Goal: Task Accomplishment & Management: Complete application form

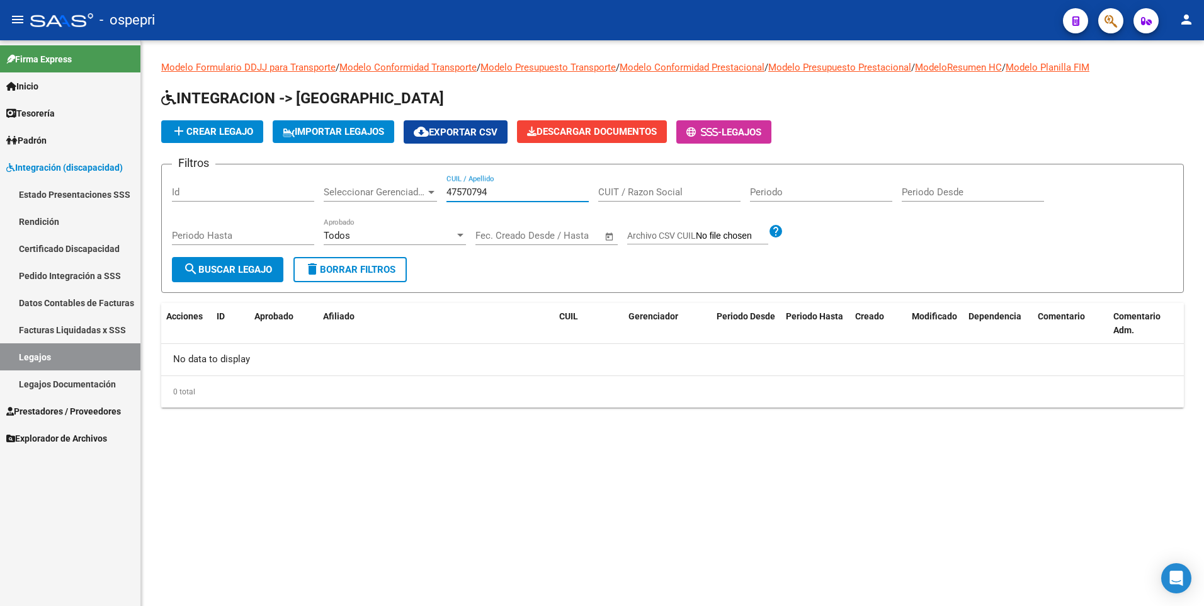
drag, startPoint x: 524, startPoint y: 194, endPoint x: 233, endPoint y: 193, distance: 291.0
click at [233, 193] on div "Filtros Id Seleccionar Gerenciador Seleccionar Gerenciador 47570794 CUIL / Apel…" at bounding box center [672, 215] width 1001 height 83
paste input "55633733"
click at [450, 193] on input "55633733" at bounding box center [518, 191] width 142 height 11
type input "55633733"
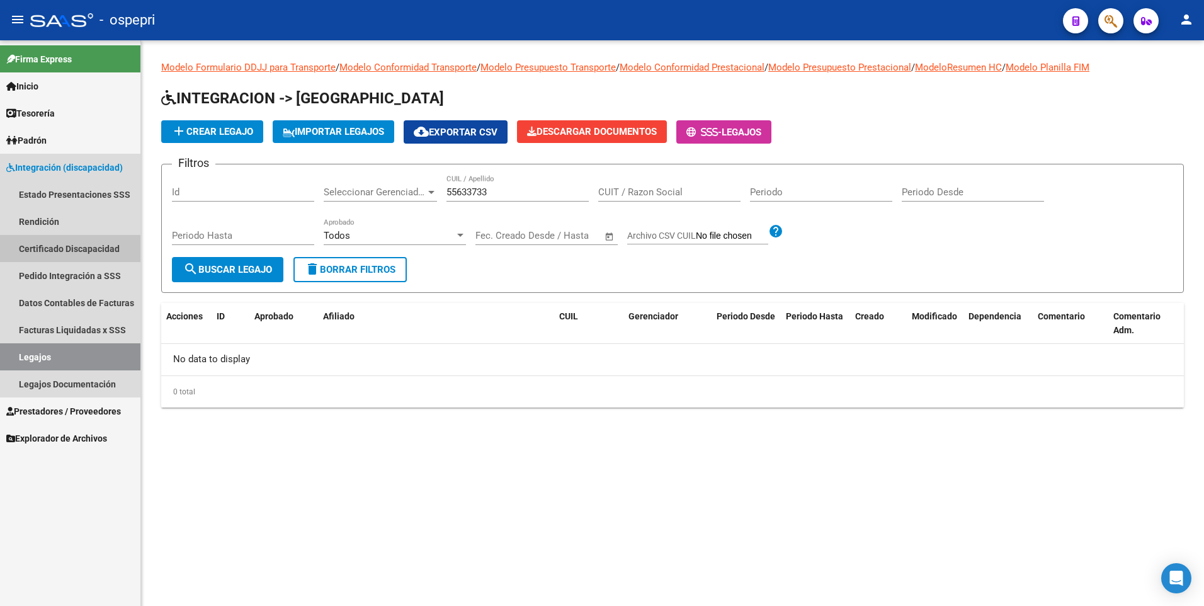
click at [91, 248] on link "Certificado Discapacidad" at bounding box center [70, 248] width 140 height 27
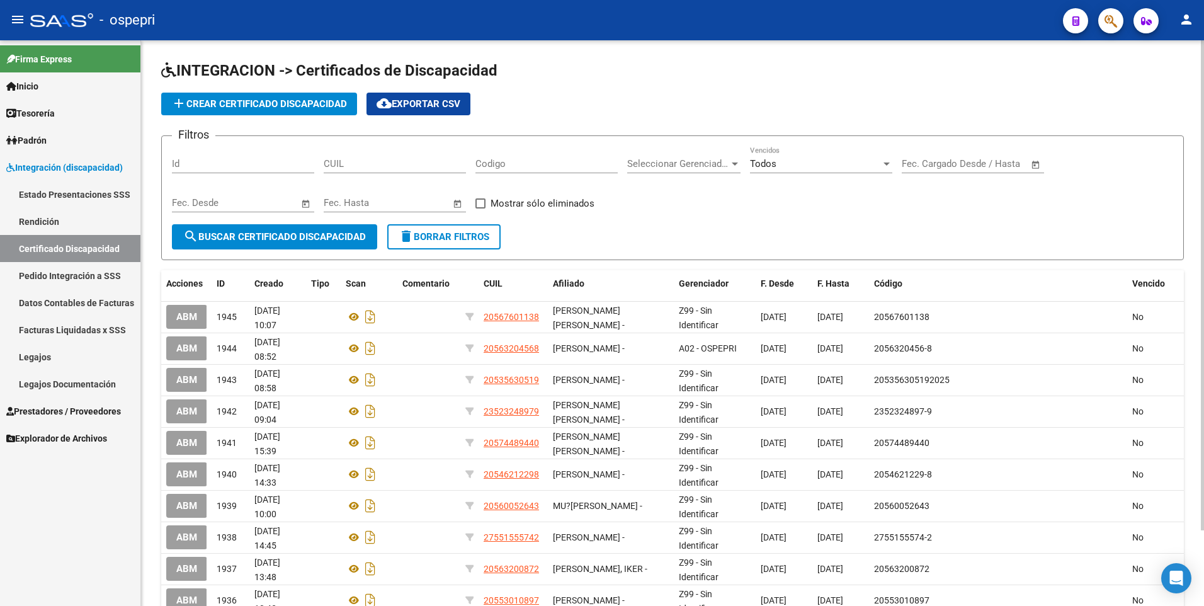
click at [302, 97] on button "add Crear Certificado Discapacidad" at bounding box center [259, 104] width 196 height 23
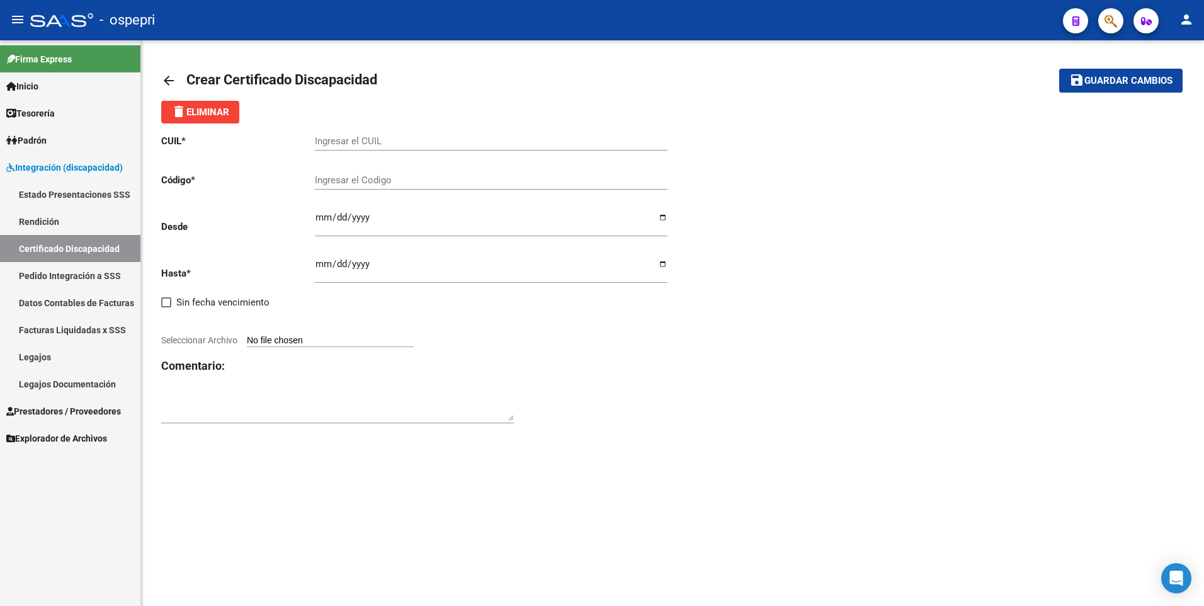
click at [365, 140] on input "Ingresar el CUIL" at bounding box center [491, 140] width 353 height 11
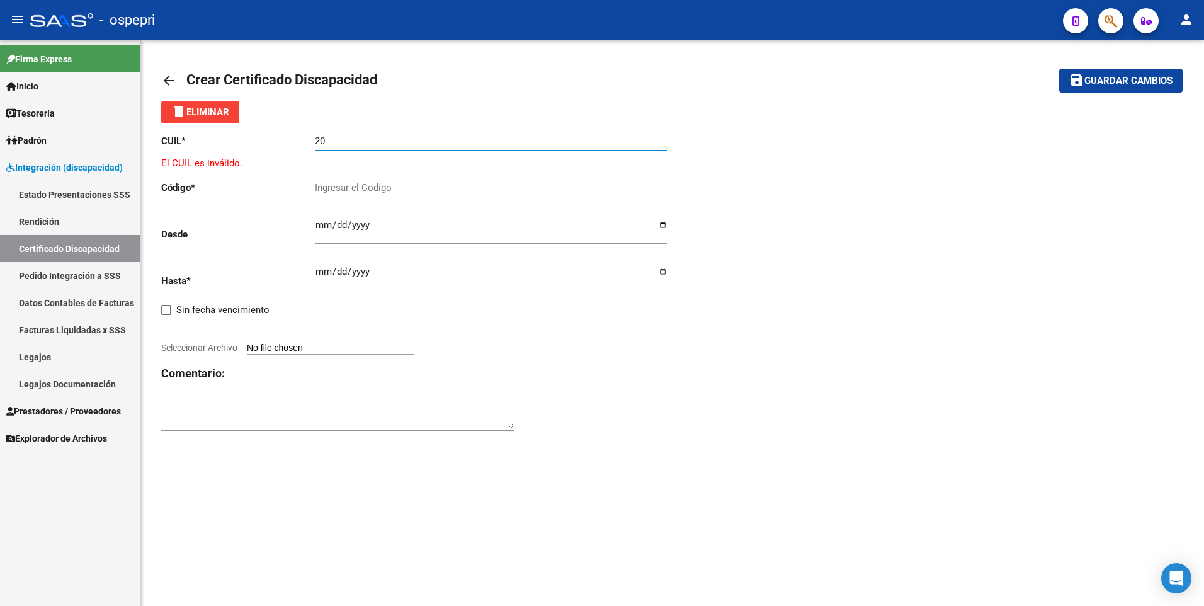
paste input "-55633733-"
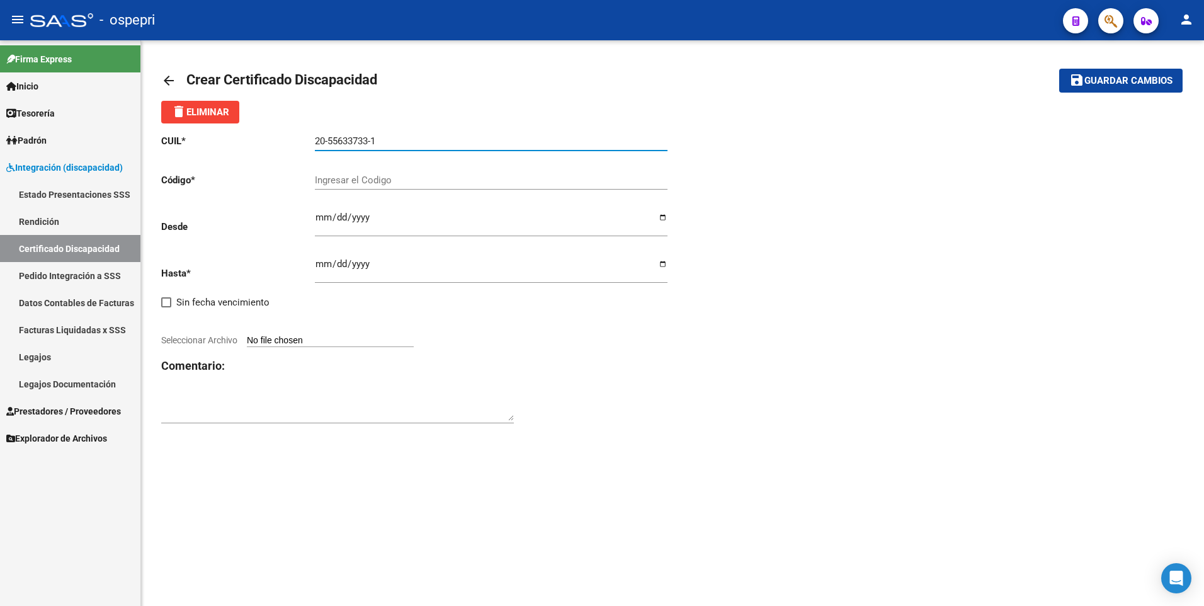
drag, startPoint x: 389, startPoint y: 144, endPoint x: 249, endPoint y: 146, distance: 139.2
click at [249, 146] on app-form-text-field "CUIL * 20-55633733-1 Ingresar el CUIL" at bounding box center [414, 140] width 506 height 11
type input "20-55633733-1"
click at [438, 177] on input "Ingresar el Codigo" at bounding box center [491, 179] width 353 height 11
paste input "20-55633733-1"
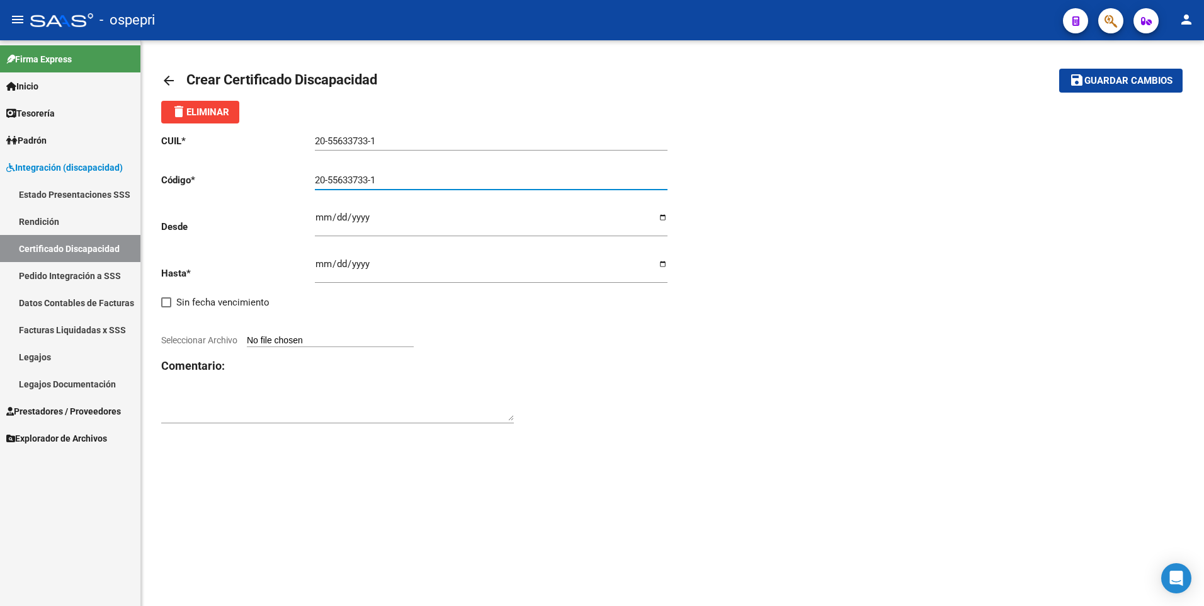
type input "20-55633733-1"
click at [319, 212] on input "Ingresar fec. Desde" at bounding box center [491, 222] width 353 height 20
type input "[DATE]"
click at [317, 260] on input "Ingresar fec. Hasta" at bounding box center [491, 269] width 353 height 20
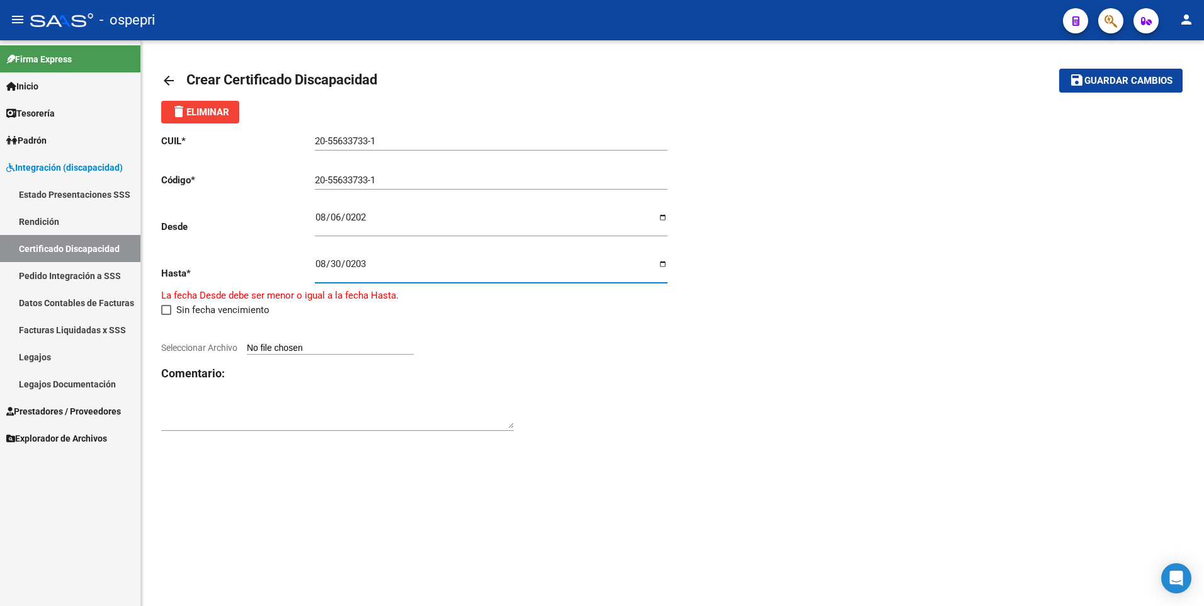
type input "[DATE]"
click at [358, 339] on input "Seleccionar Archivo" at bounding box center [330, 341] width 167 height 12
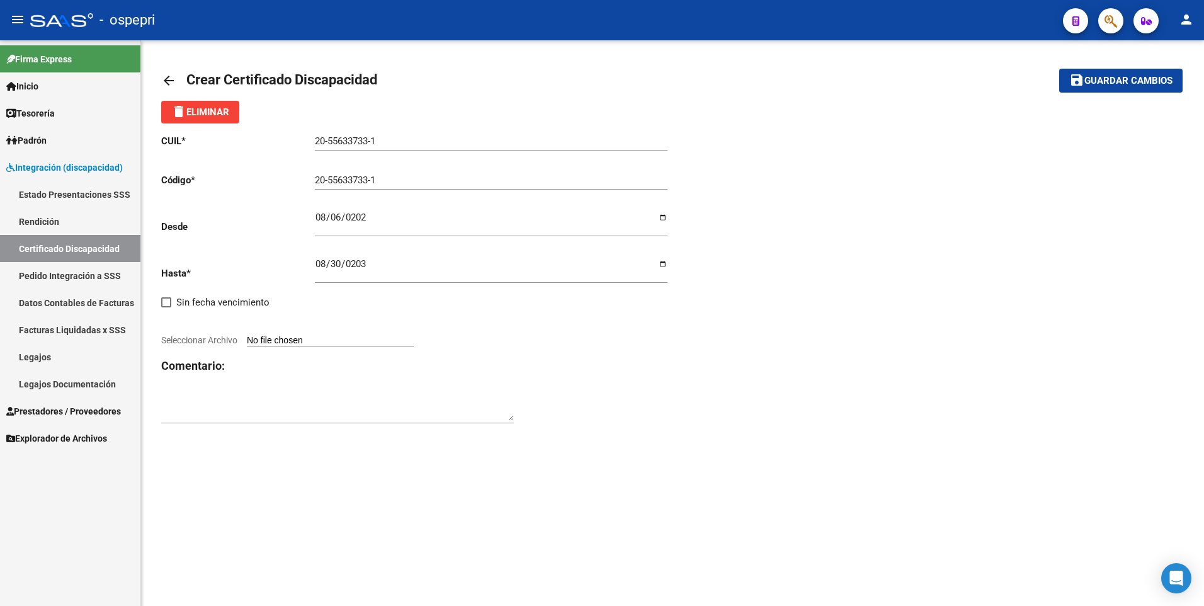
type input "C:\fakepath\CUD [PERSON_NAME].pdf"
click at [1116, 79] on span "Guardar cambios" at bounding box center [1128, 81] width 88 height 11
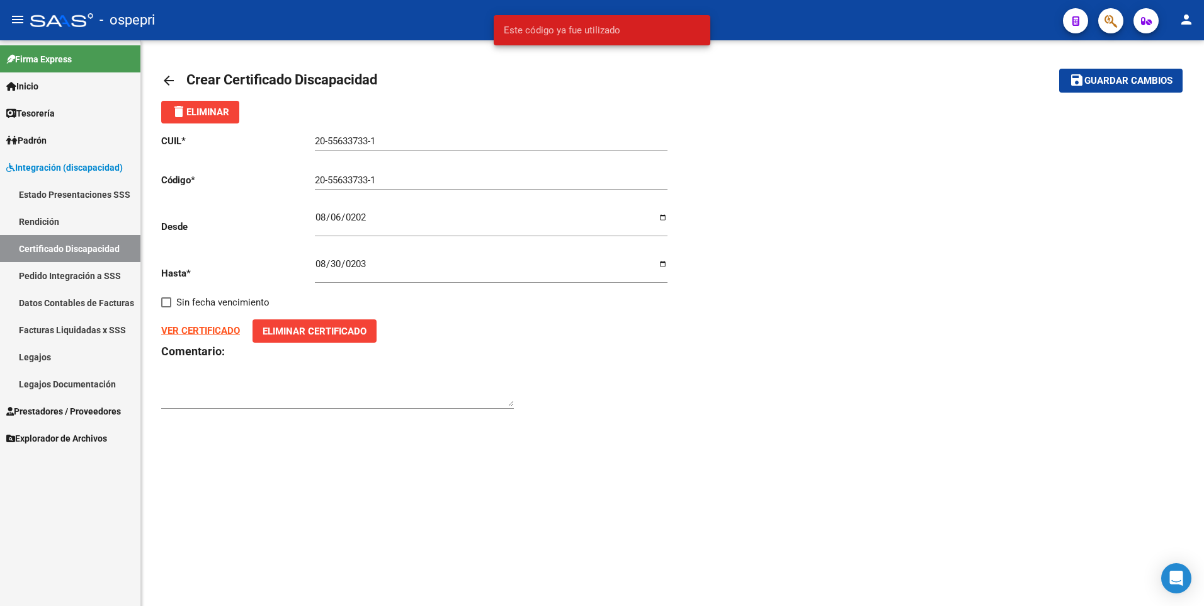
click at [384, 181] on input "20-55633733-1" at bounding box center [491, 179] width 353 height 11
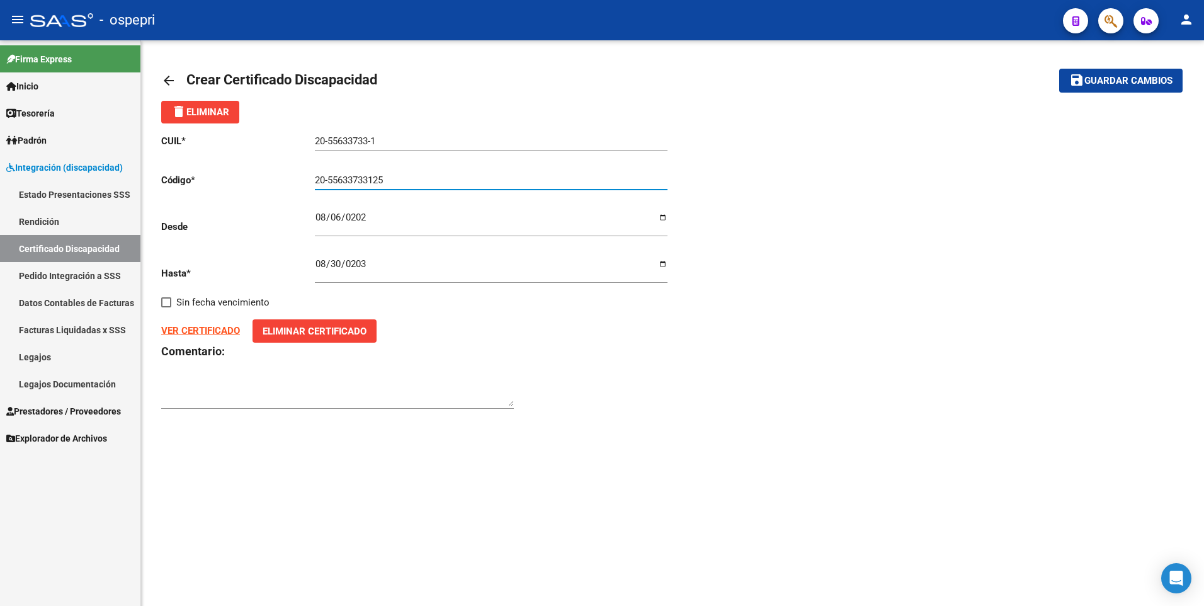
click at [1059, 69] on button "save Guardar cambios" at bounding box center [1120, 80] width 123 height 23
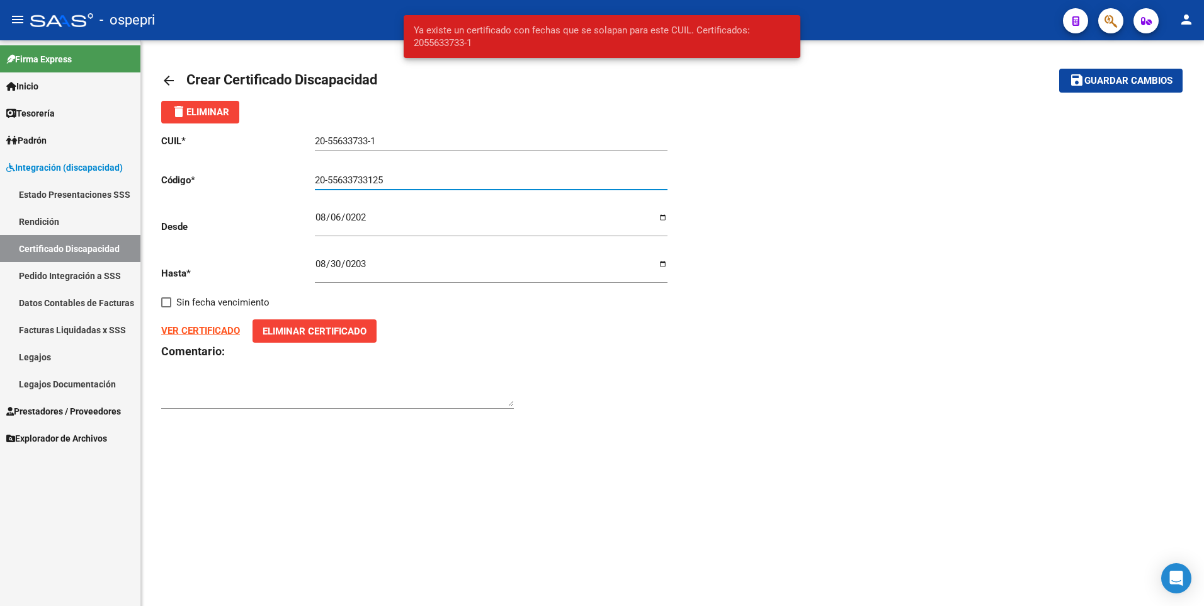
click at [327, 179] on input "20-55633733125" at bounding box center [491, 179] width 353 height 11
type input "2055633733125"
click at [1059, 69] on button "save Guardar cambios" at bounding box center [1120, 80] width 123 height 23
drag, startPoint x: 390, startPoint y: 142, endPoint x: 139, endPoint y: 134, distance: 251.4
click at [139, 134] on mat-sidenav-container "Firma Express Inicio Calendario SSS Instructivos Contacto OS Tesorería Extracto…" at bounding box center [602, 323] width 1204 height 566
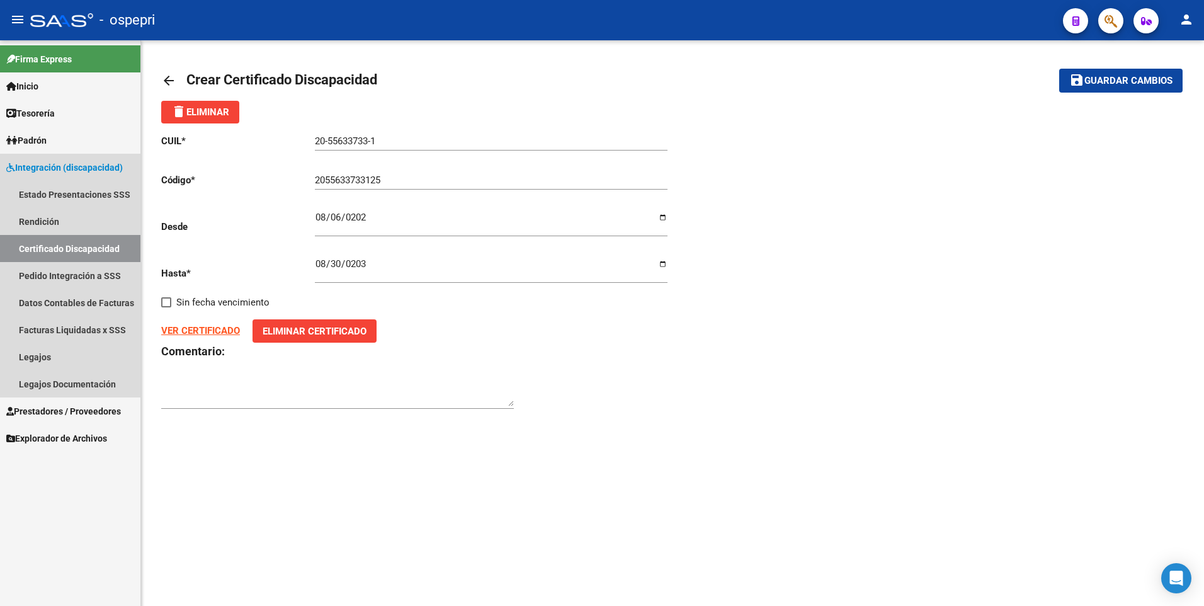
click at [67, 244] on link "Certificado Discapacidad" at bounding box center [70, 248] width 140 height 27
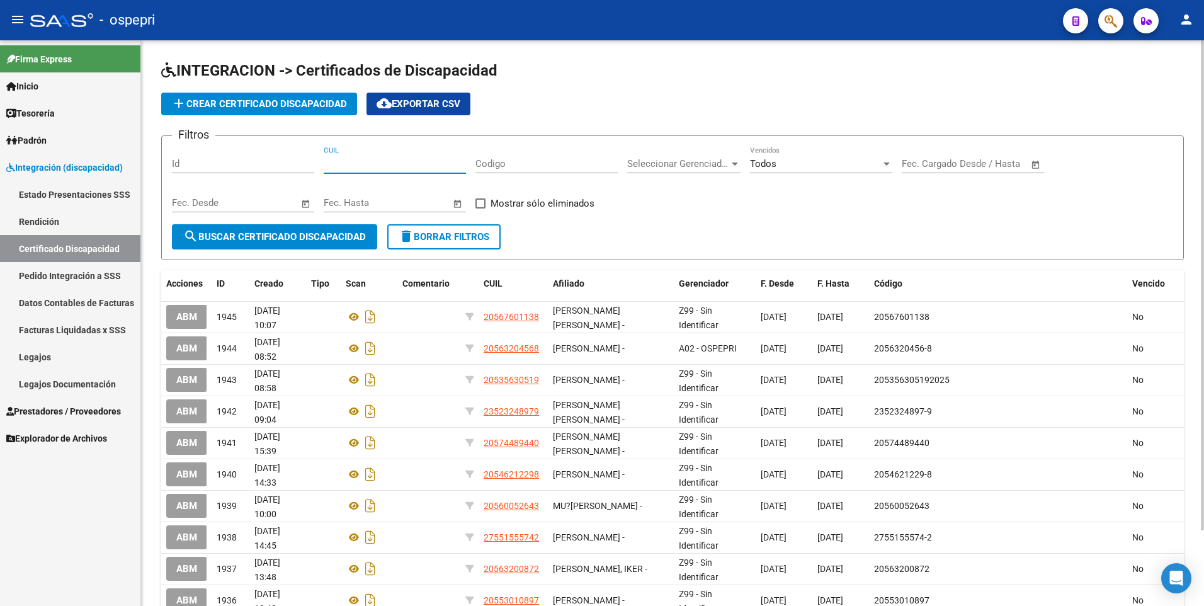
click at [384, 159] on input "CUIL" at bounding box center [395, 163] width 142 height 11
paste input "20-55633733-1"
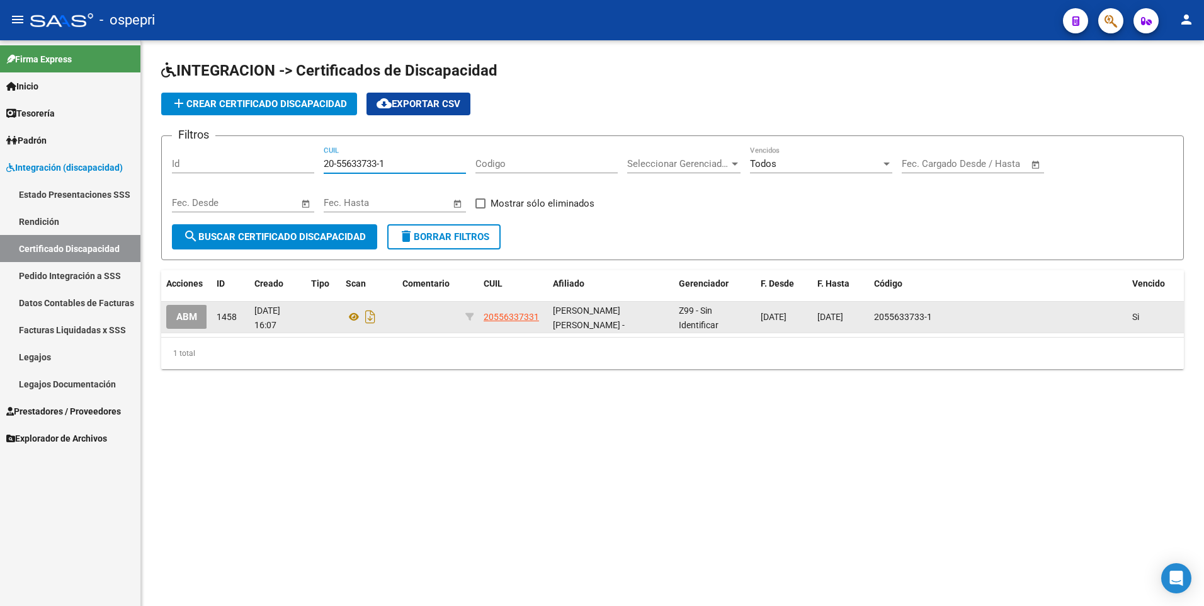
type input "20-55633733-1"
click at [191, 315] on span "ABM" at bounding box center [186, 317] width 21 height 11
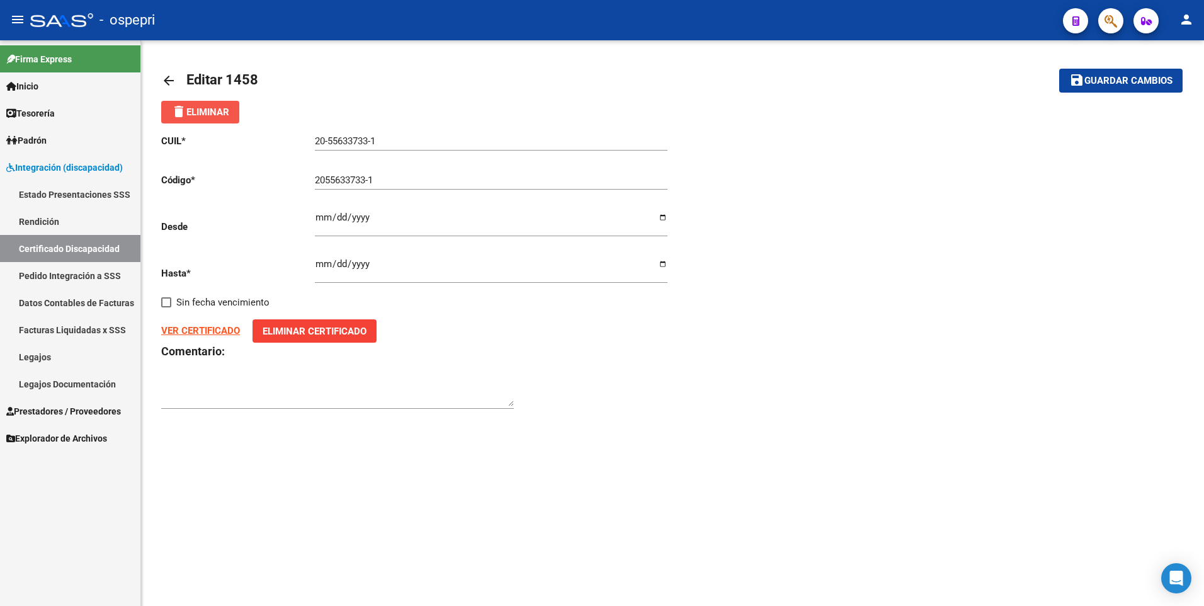
click at [212, 109] on span "delete Eliminar" at bounding box center [200, 111] width 58 height 11
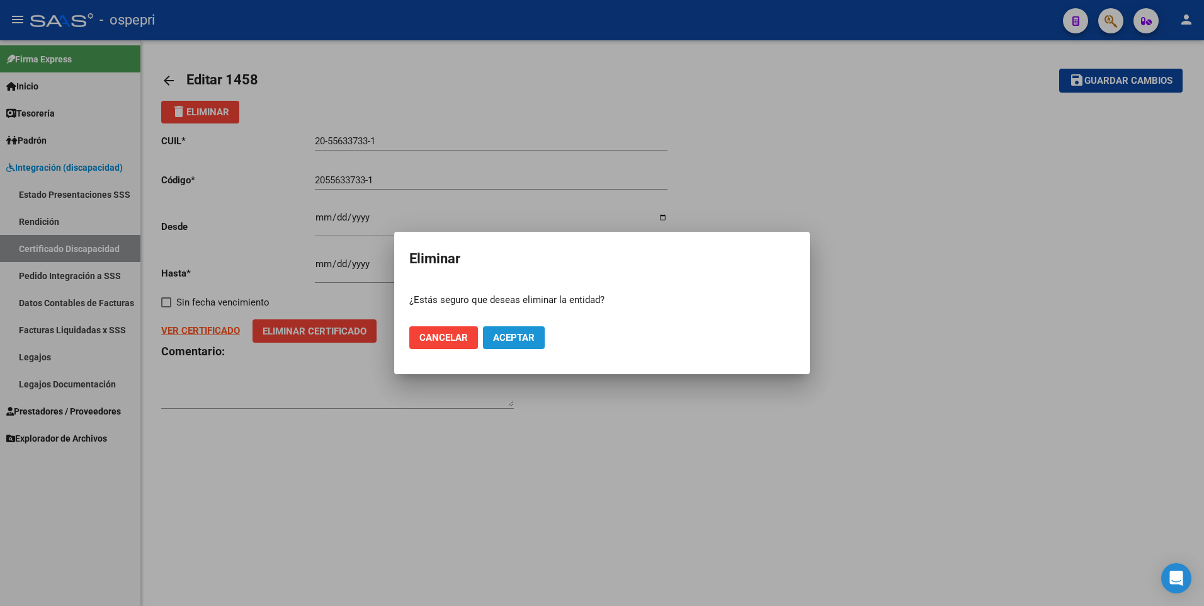
click at [508, 334] on span "Aceptar" at bounding box center [514, 337] width 42 height 11
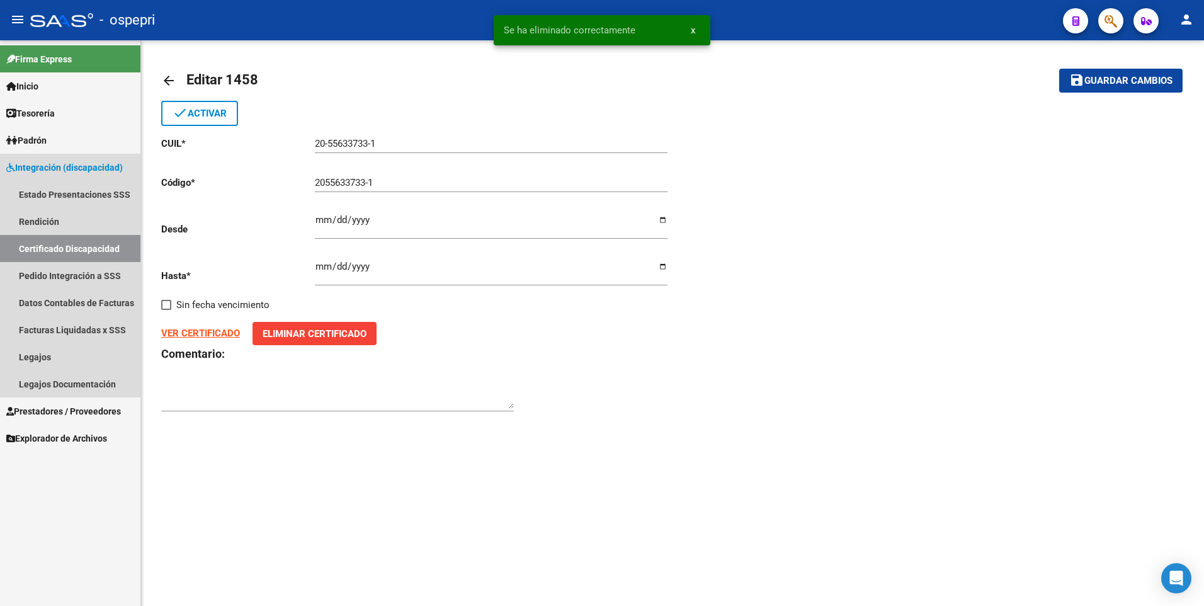
click at [81, 252] on link "Certificado Discapacidad" at bounding box center [70, 248] width 140 height 27
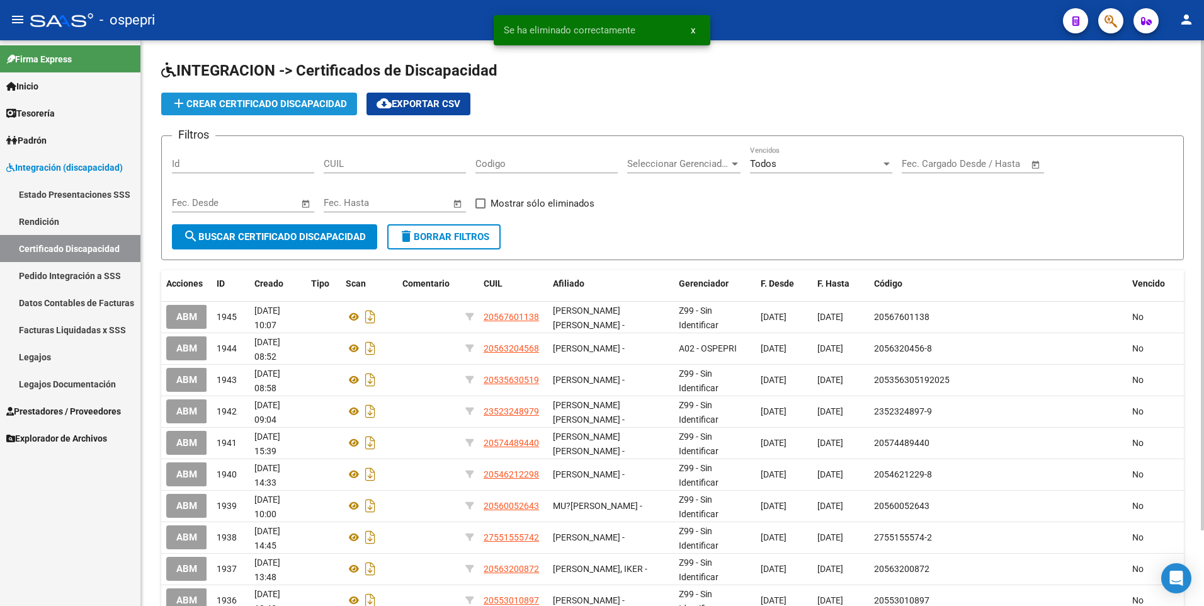
click at [282, 97] on button "add Crear Certificado Discapacidad" at bounding box center [259, 104] width 196 height 23
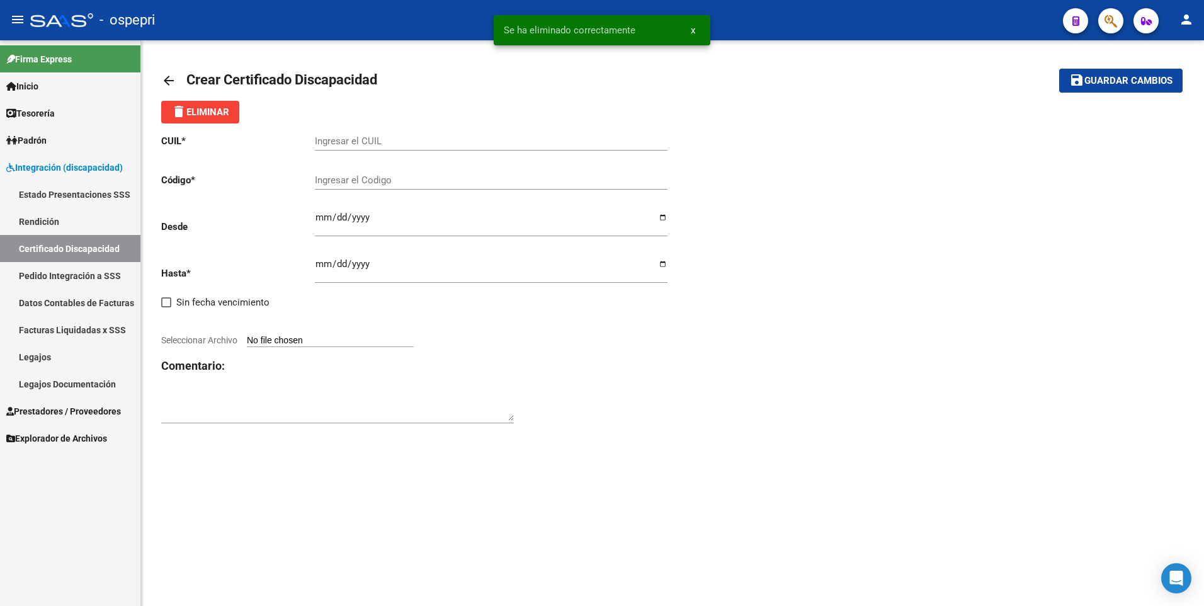
click at [345, 145] on input "Ingresar el CUIL" at bounding box center [491, 140] width 353 height 11
paste input "20-55633733-1"
type input "20-55633733-1"
click at [345, 183] on input "Ingresar el Codigo" at bounding box center [491, 179] width 353 height 11
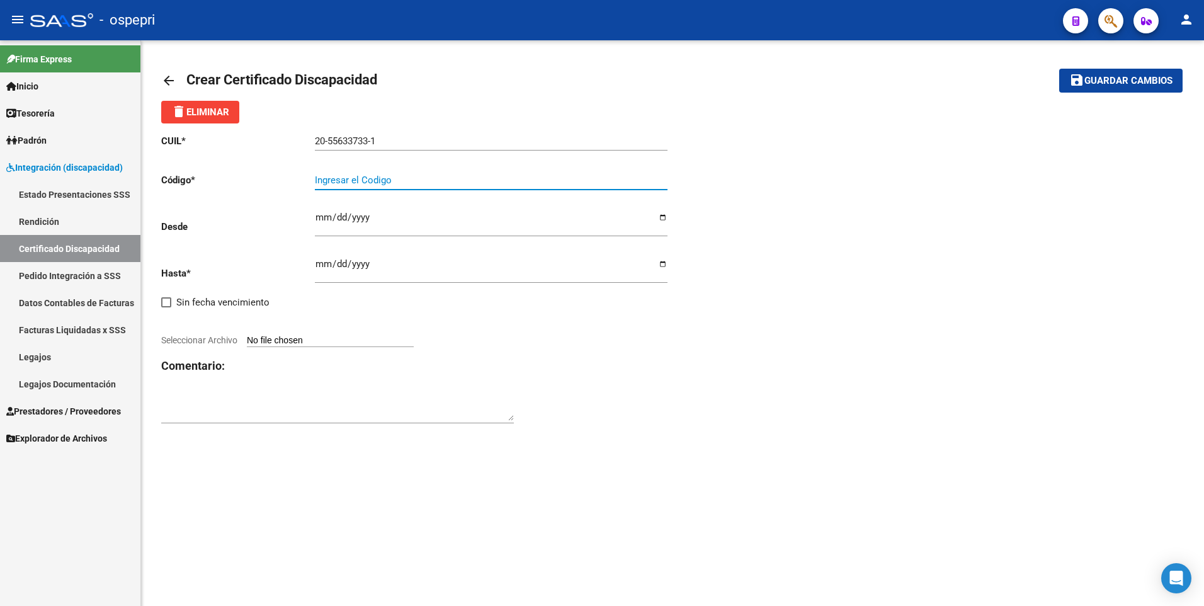
paste input "20-55633733-1"
type input "20-55633733-1"
click at [307, 211] on div "CUIL * 20-55633733-1 Ingresar el CUIL Código * 20-55633733-1 Ingresar el Codigo…" at bounding box center [416, 279] width 511 height 312
click at [324, 217] on input "Ingresar fec. Desde" at bounding box center [491, 222] width 353 height 20
type input "[DATE]"
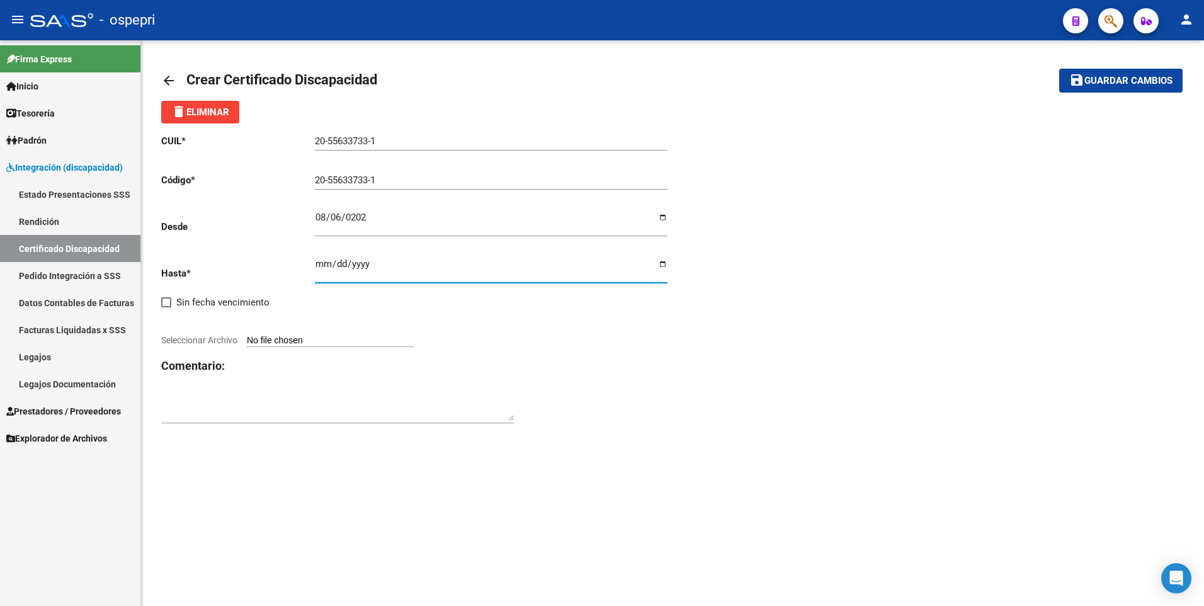
click at [321, 263] on input "Ingresar fec. Hasta" at bounding box center [491, 269] width 353 height 20
type input "[DATE]"
click at [288, 341] on input "Seleccionar Archivo" at bounding box center [330, 341] width 167 height 12
type input "C:\fakepath\CUD [PERSON_NAME].pdf"
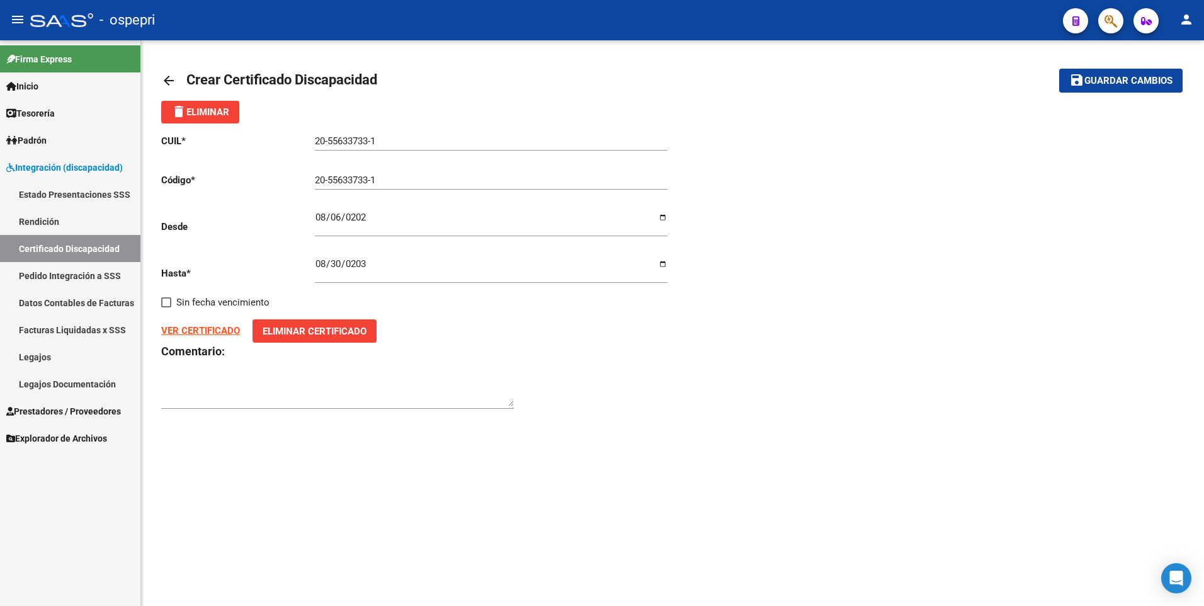
click at [1129, 81] on span "Guardar cambios" at bounding box center [1128, 81] width 88 height 11
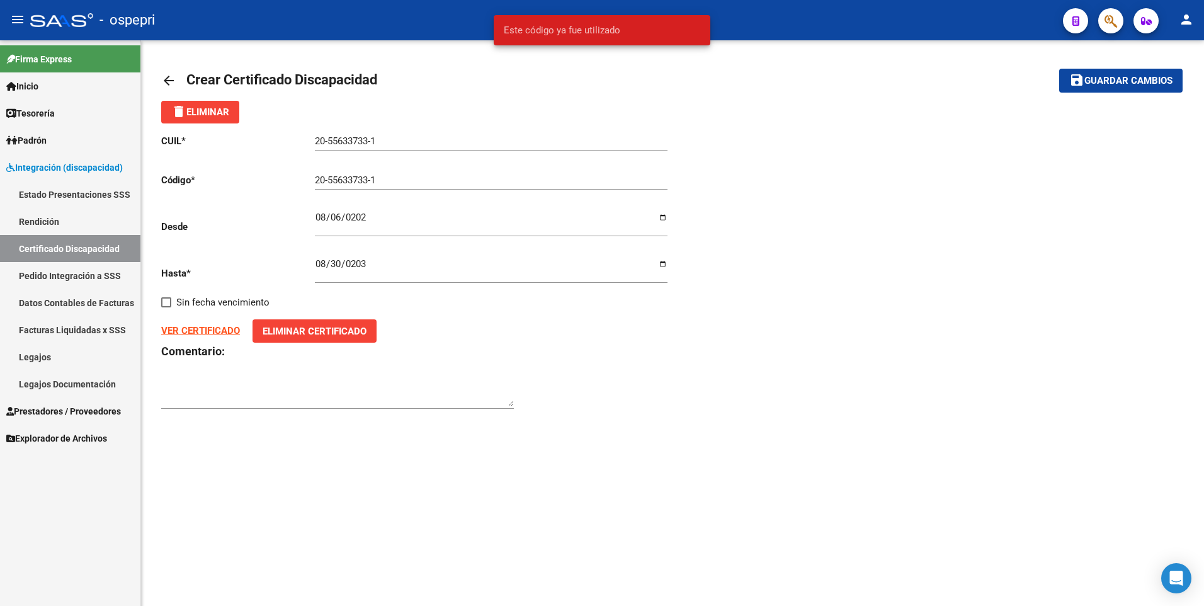
click at [383, 180] on input "20-55633733-1" at bounding box center [491, 179] width 353 height 11
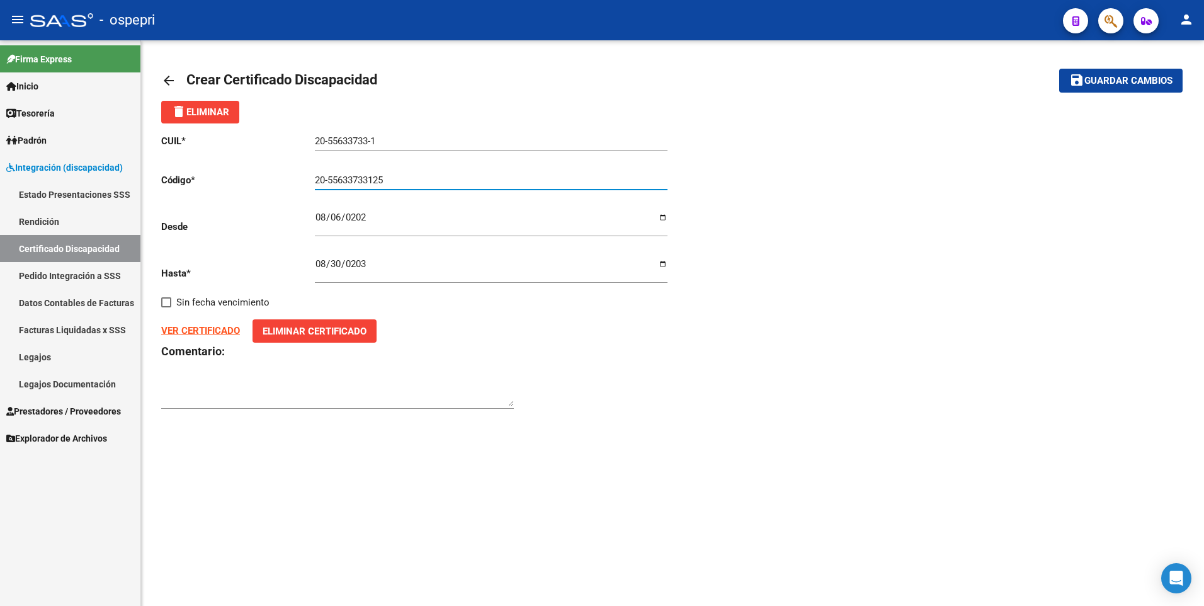
type input "20-55633733125"
click at [1059, 69] on button "save Guardar cambios" at bounding box center [1120, 80] width 123 height 23
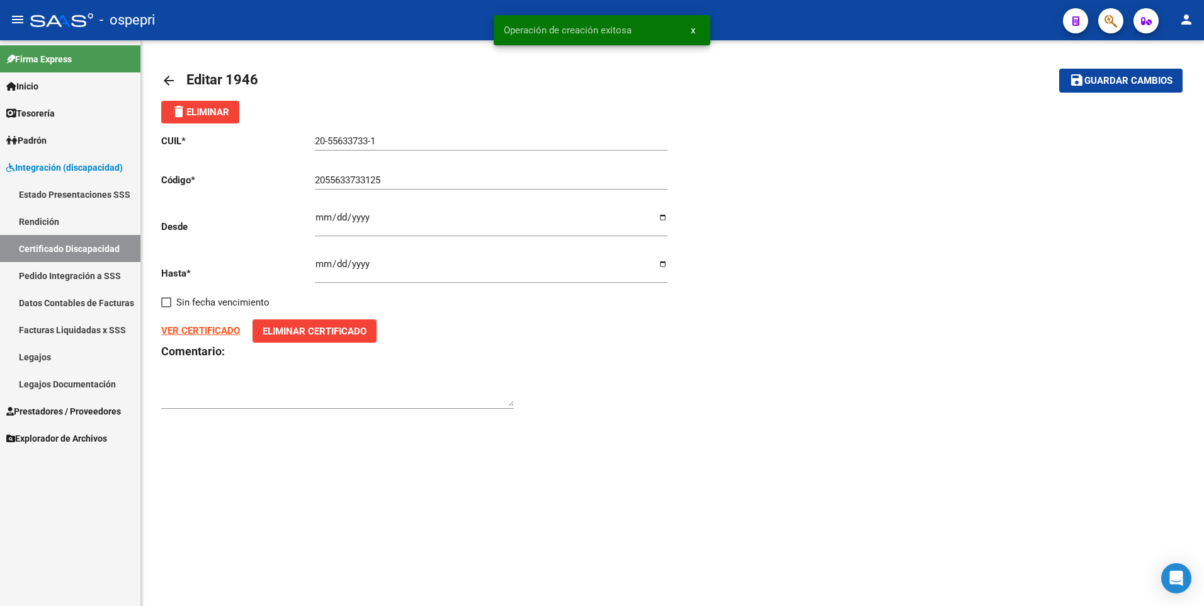
click at [83, 356] on link "Legajos" at bounding box center [70, 356] width 140 height 27
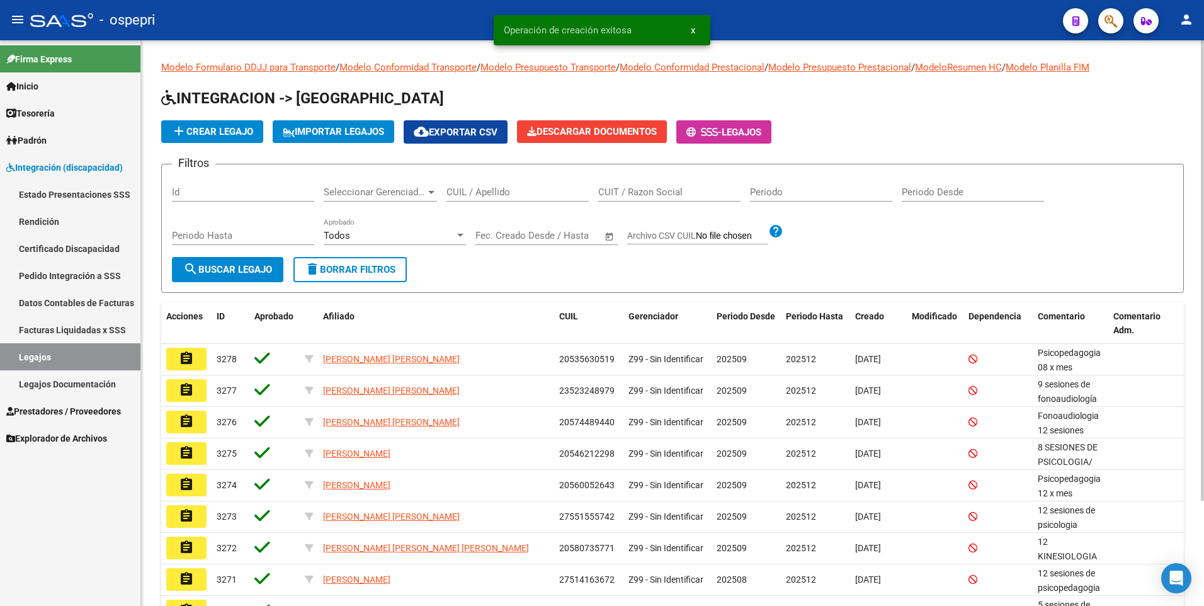
click at [514, 190] on input "CUIL / Apellido" at bounding box center [518, 191] width 142 height 11
paste input "20-55633733-1"
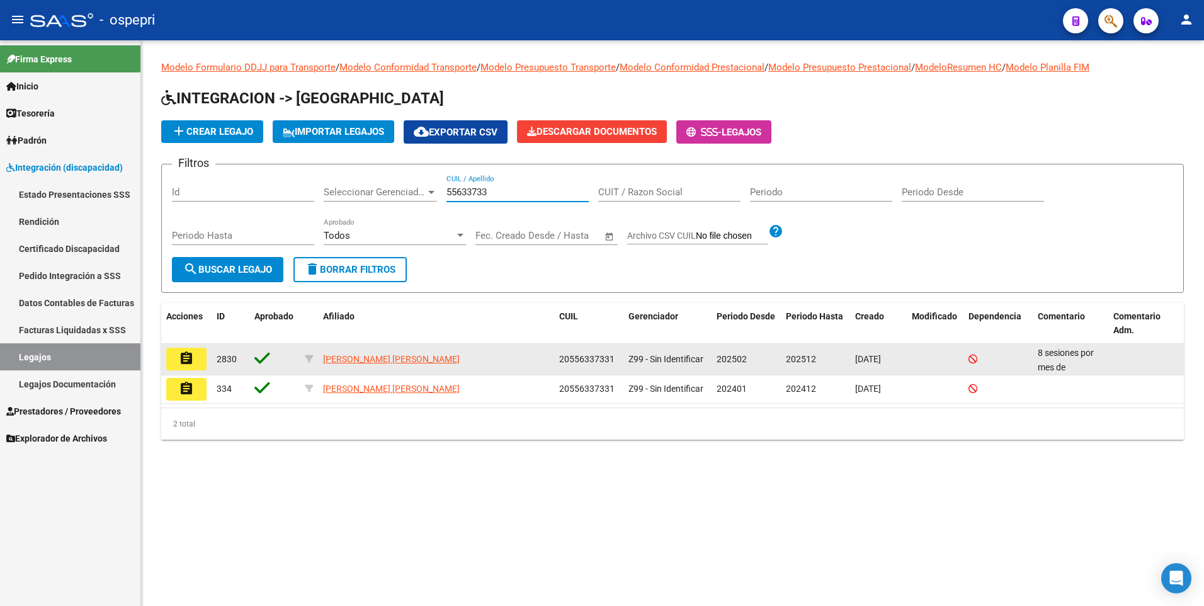
type input "55633733"
click at [193, 361] on mat-icon "assignment" at bounding box center [186, 358] width 15 height 15
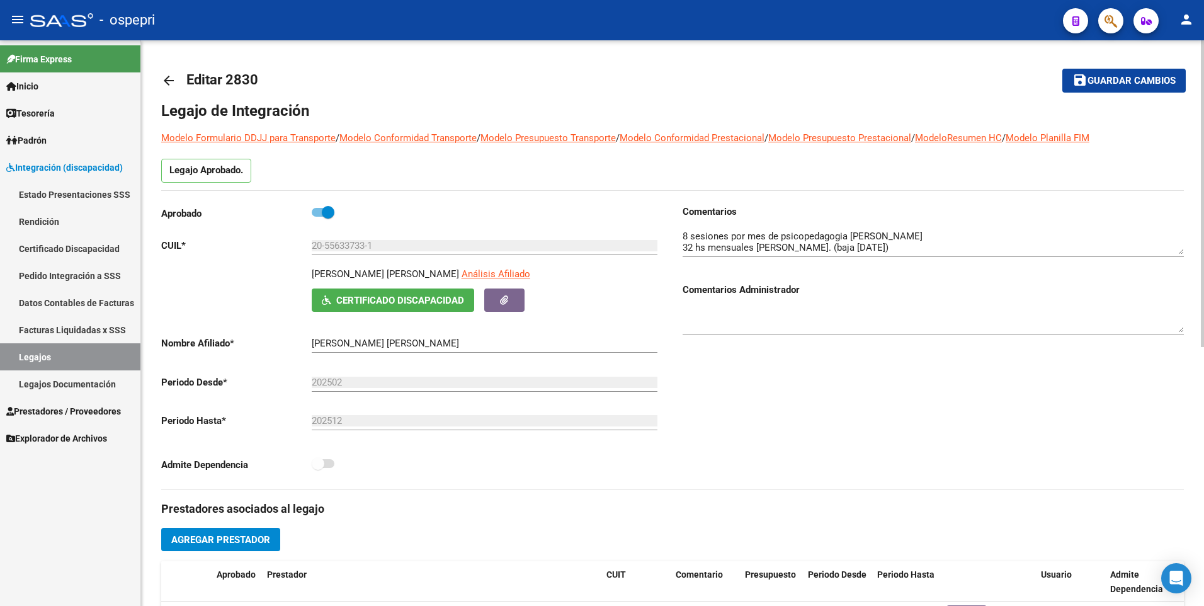
click at [67, 352] on link "Legajos" at bounding box center [70, 356] width 140 height 27
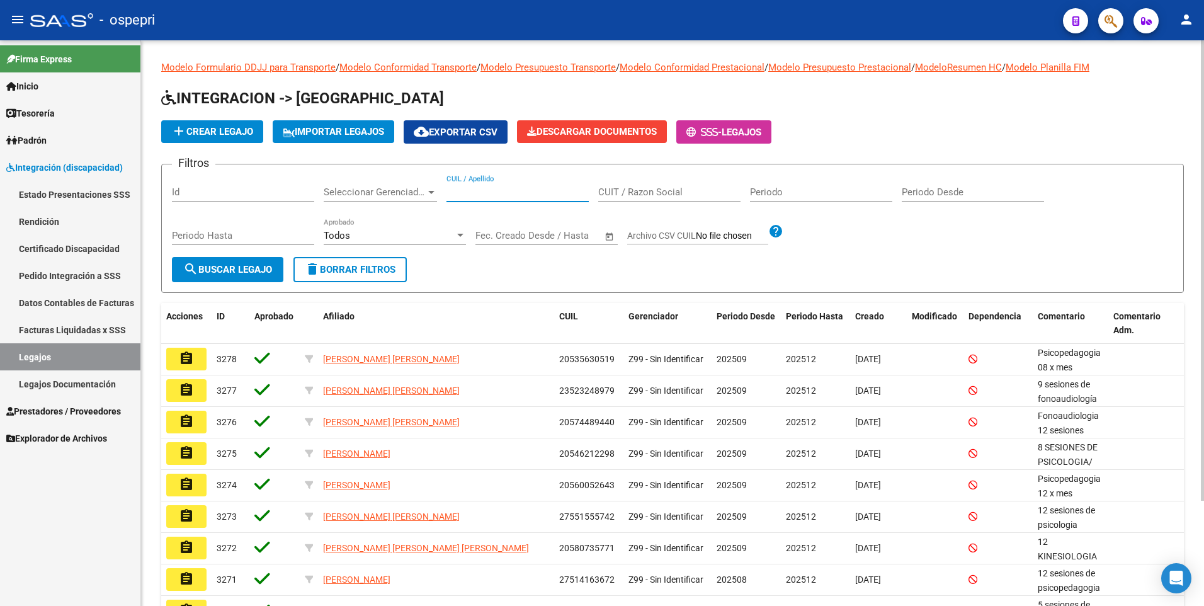
click at [544, 197] on input "CUIL / Apellido" at bounding box center [518, 191] width 142 height 11
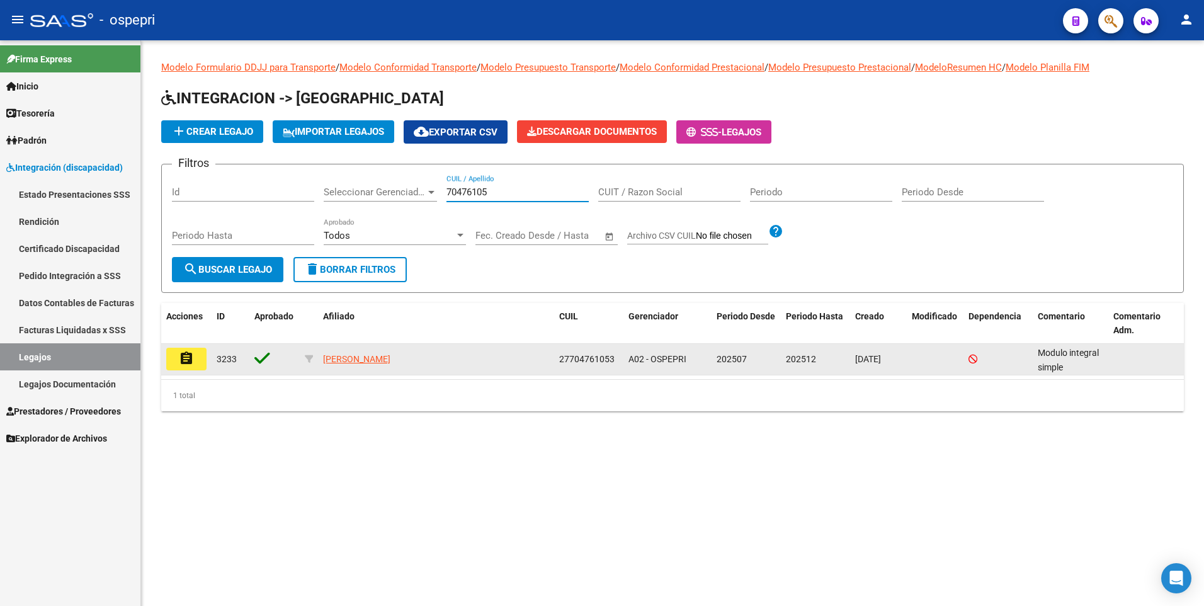
type input "70476105"
click at [196, 362] on button "assignment" at bounding box center [186, 359] width 40 height 23
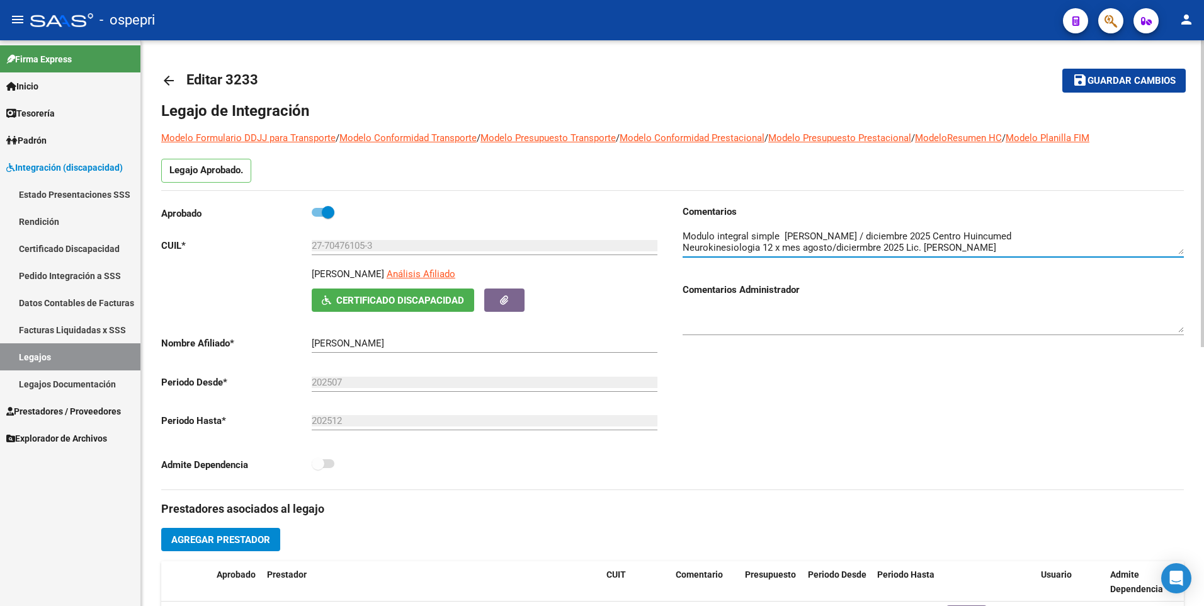
click at [1027, 241] on textarea at bounding box center [933, 241] width 501 height 25
click at [1019, 248] on textarea at bounding box center [933, 241] width 501 height 25
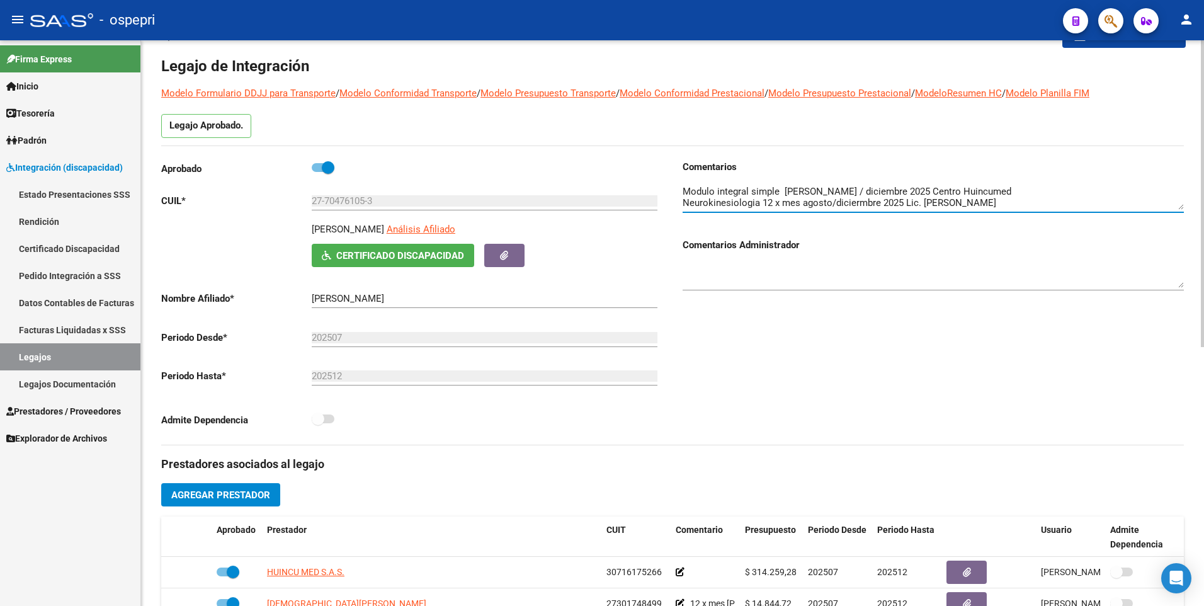
scroll to position [63, 0]
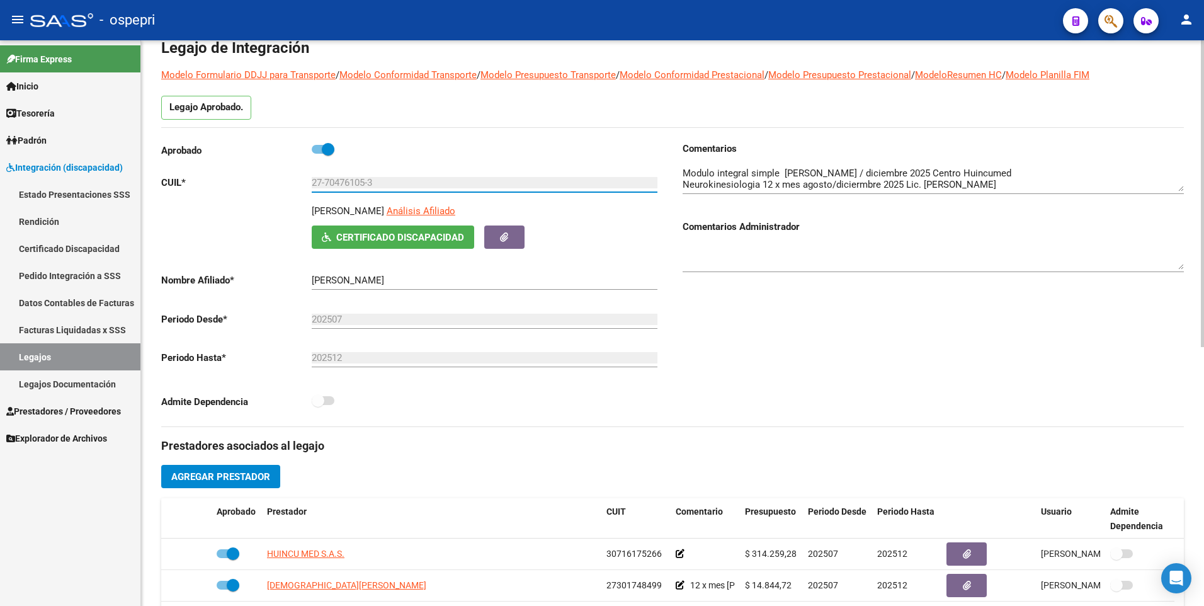
drag, startPoint x: 366, startPoint y: 185, endPoint x: 324, endPoint y: 183, distance: 41.6
click at [324, 183] on input "27-70476105-3" at bounding box center [485, 182] width 346 height 11
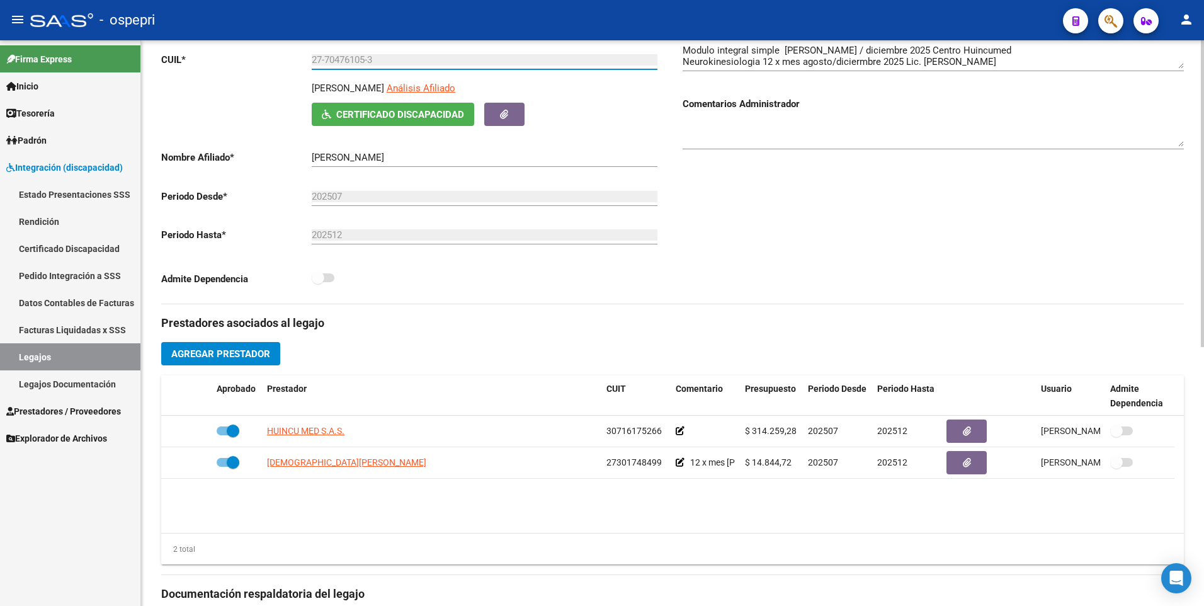
scroll to position [189, 0]
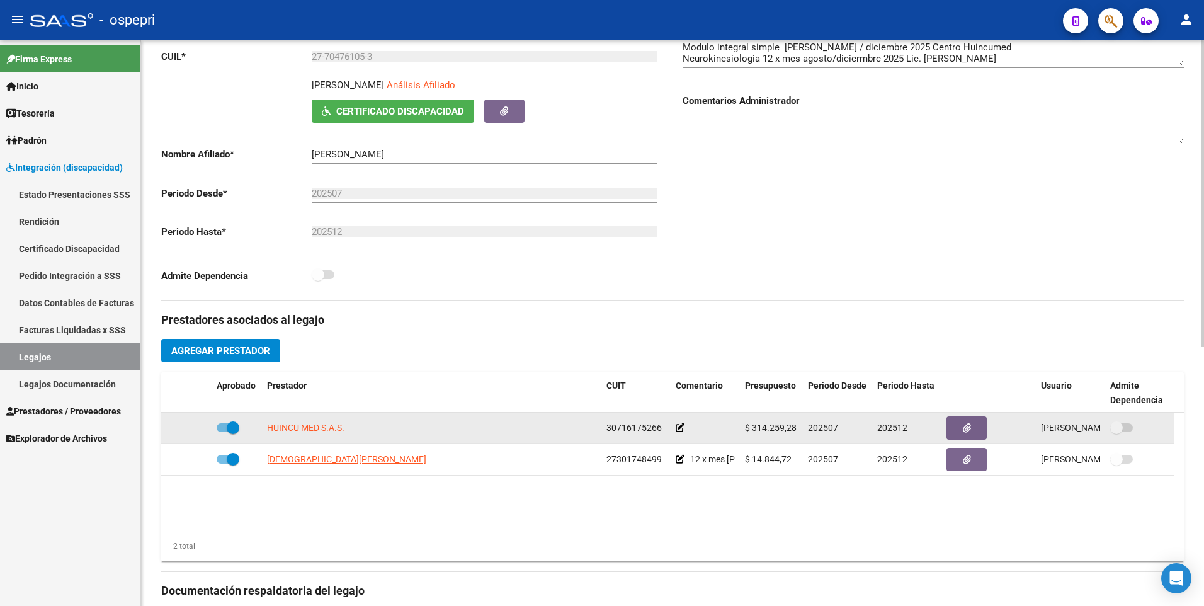
drag, startPoint x: 749, startPoint y: 428, endPoint x: 802, endPoint y: 429, distance: 52.9
click at [802, 429] on datatable-body-cell "$ 314.259,28" at bounding box center [771, 428] width 63 height 31
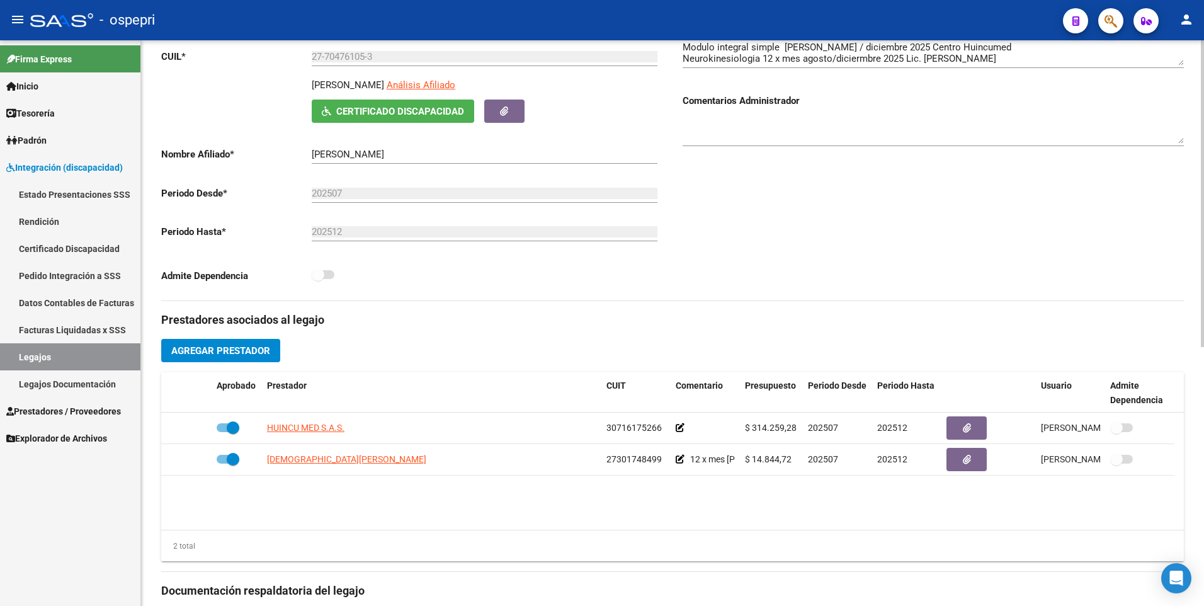
click at [746, 248] on div "Comentarios Comentarios Administrador" at bounding box center [928, 158] width 511 height 285
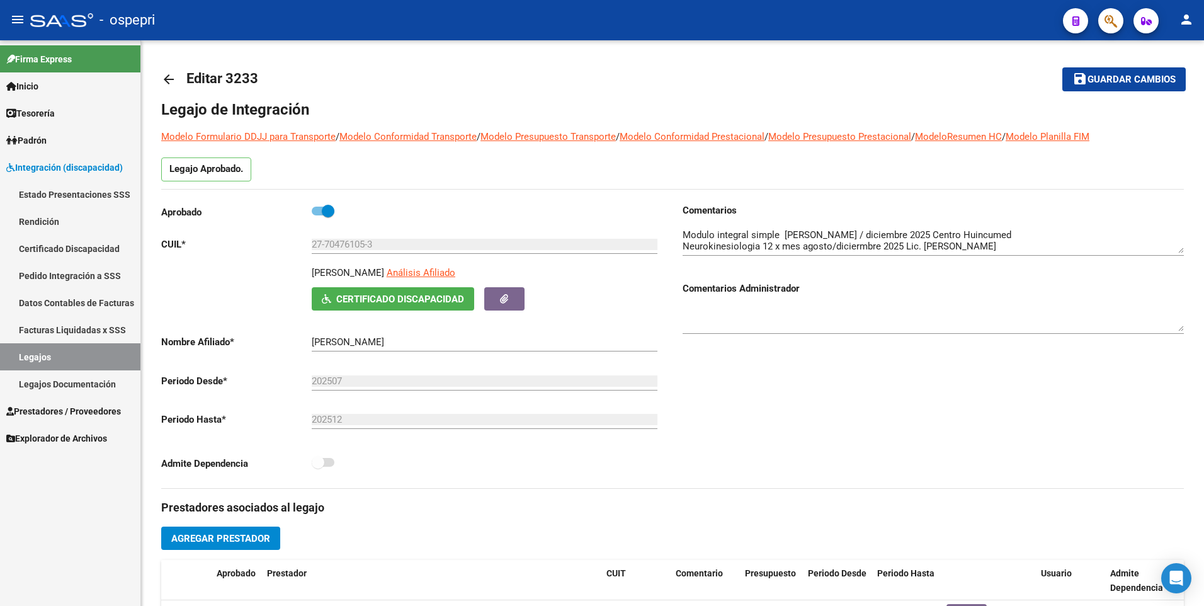
scroll to position [0, 0]
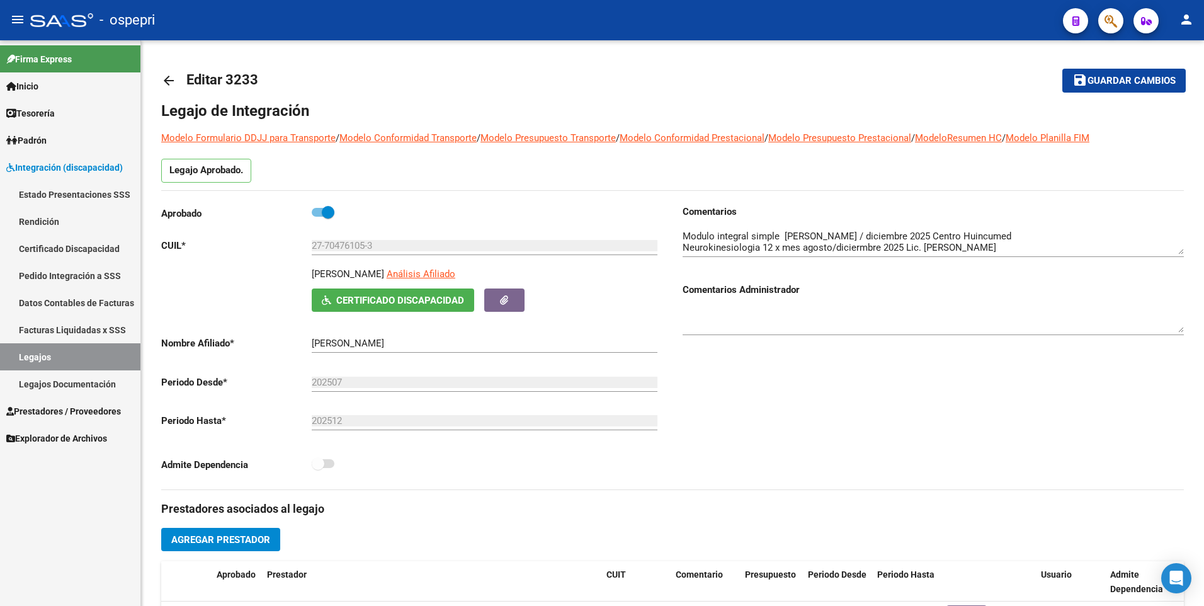
click at [26, 348] on link "Legajos" at bounding box center [70, 356] width 140 height 27
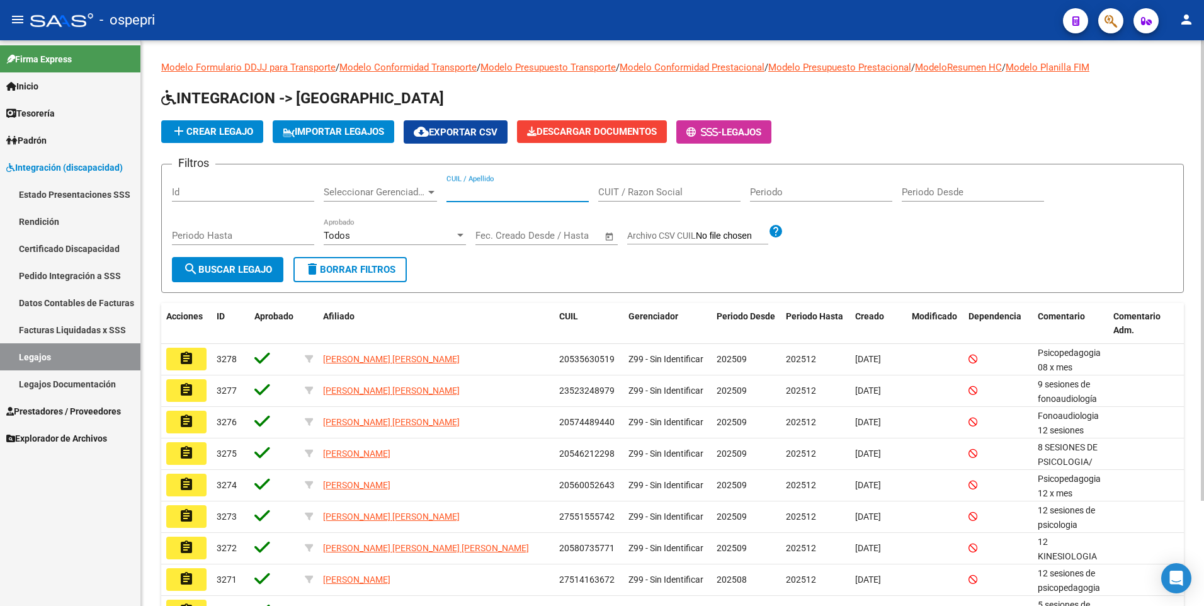
click at [549, 196] on input "CUIL / Apellido" at bounding box center [518, 191] width 142 height 11
paste input "58077814"
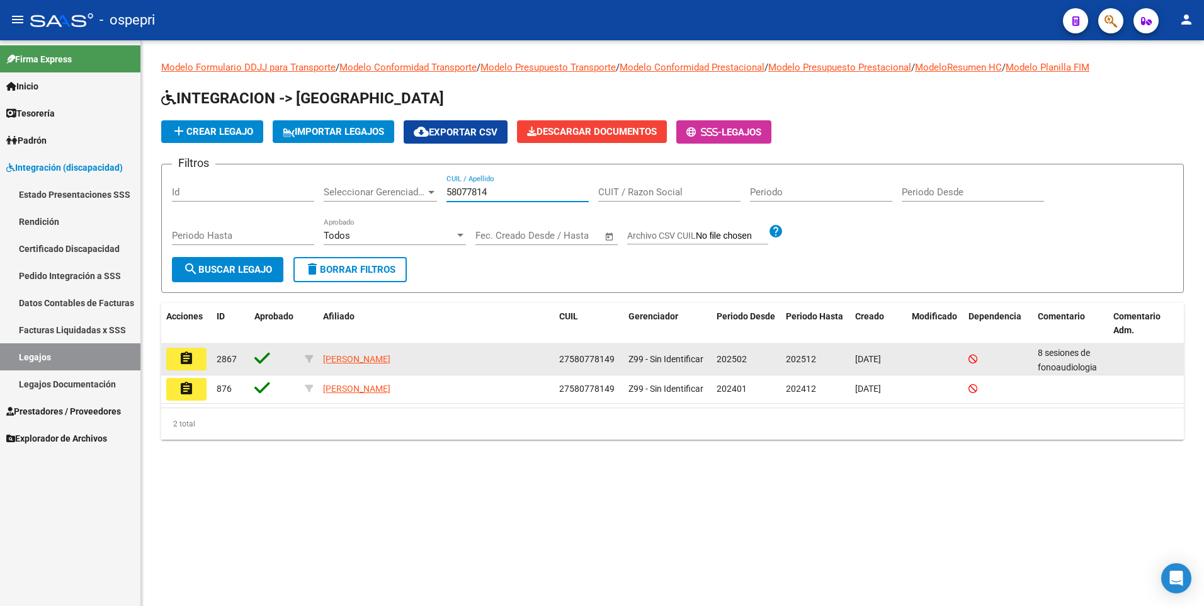
type input "58077814"
drag, startPoint x: 613, startPoint y: 365, endPoint x: 555, endPoint y: 358, distance: 58.4
click at [555, 358] on datatable-body-cell "27580778149" at bounding box center [588, 359] width 69 height 31
copy span "27580778149"
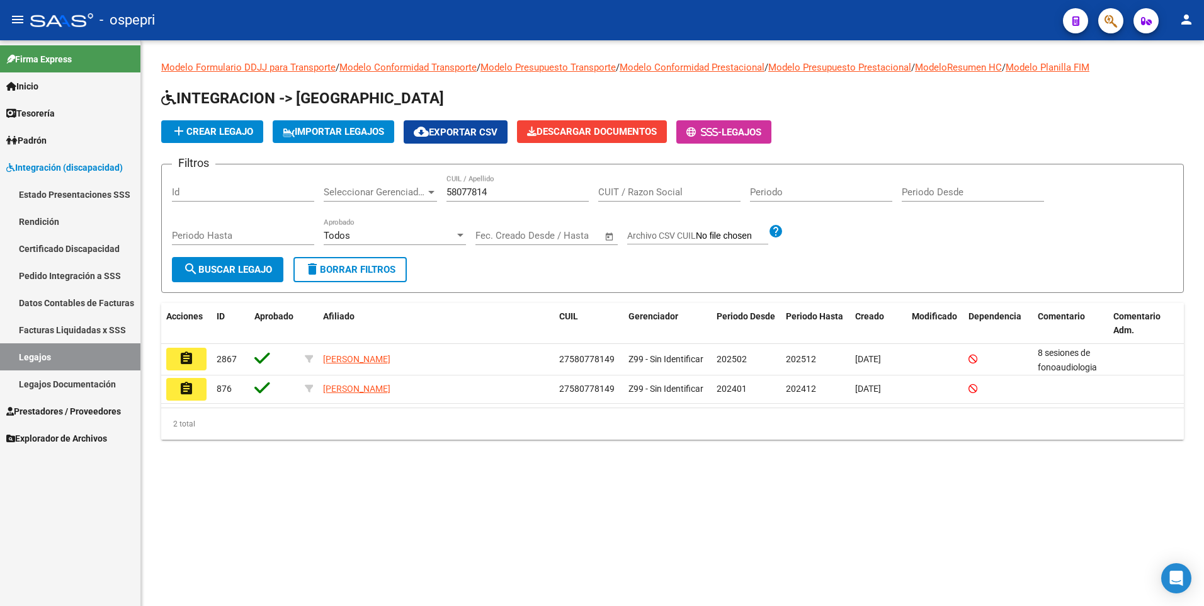
click at [75, 255] on link "Certificado Discapacidad" at bounding box center [70, 248] width 140 height 27
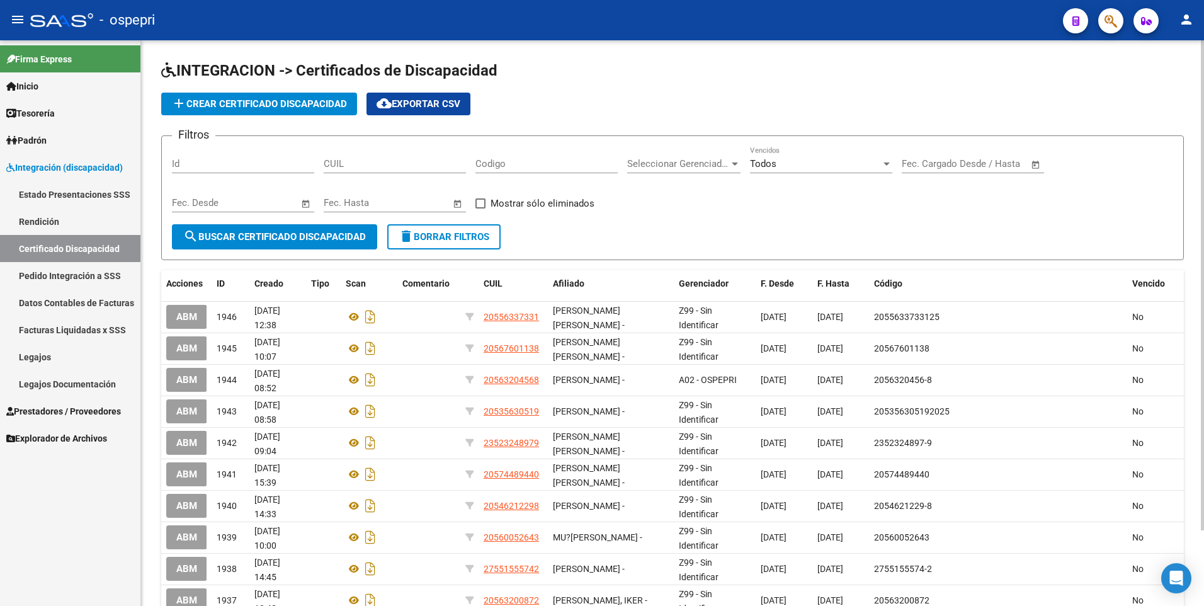
click at [294, 97] on button "add Crear Certificado Discapacidad" at bounding box center [259, 104] width 196 height 23
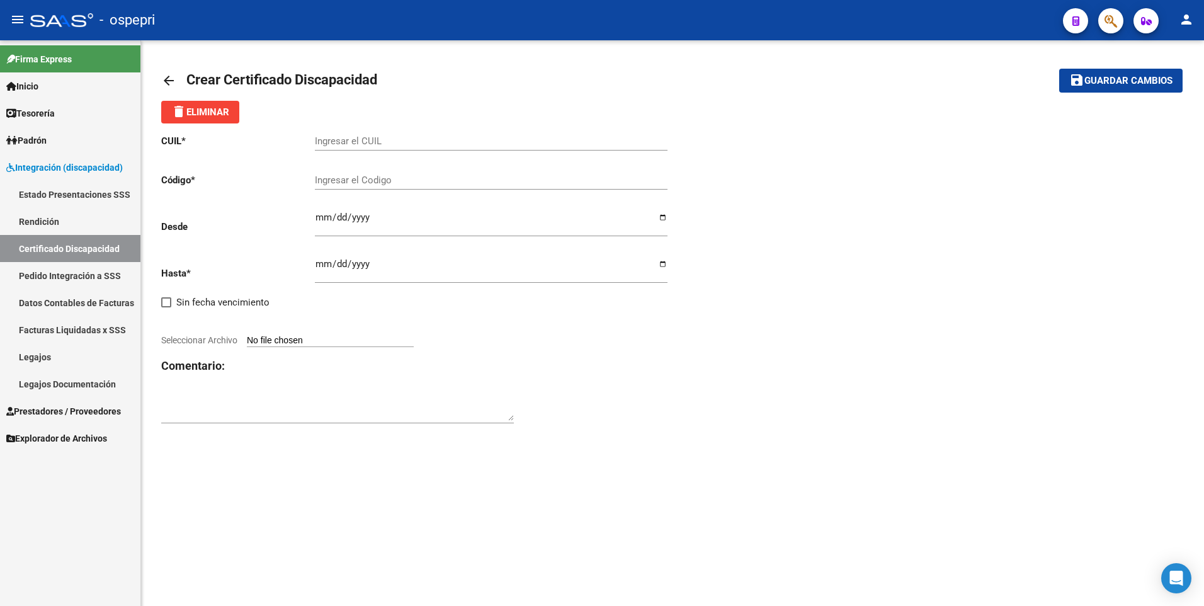
click at [396, 134] on div "Ingresar el CUIL" at bounding box center [491, 136] width 353 height 27
paste input "27-58077814-9"
type input "27-58077814-9"
click at [385, 176] on input "Ingresar el Codigo" at bounding box center [491, 179] width 353 height 11
paste input "27580778149"
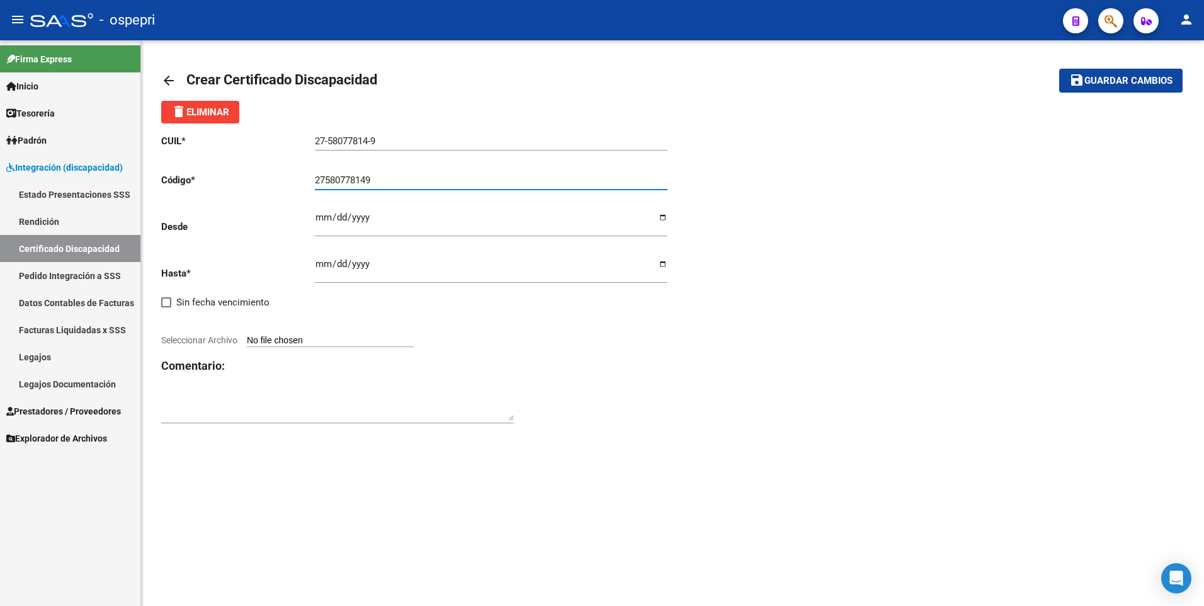
type input "27580778149"
click at [1120, 228] on div "CUIL * 27-58077814-9 Ingresar el CUIL Código * 27580778149 Ingresar el Codigo D…" at bounding box center [672, 279] width 1023 height 312
click at [316, 217] on input "Ingresar fec. Desde" at bounding box center [491, 222] width 353 height 20
type input "[DATE]"
click at [319, 259] on div "Ingresar fec. Hasta" at bounding box center [491, 265] width 353 height 35
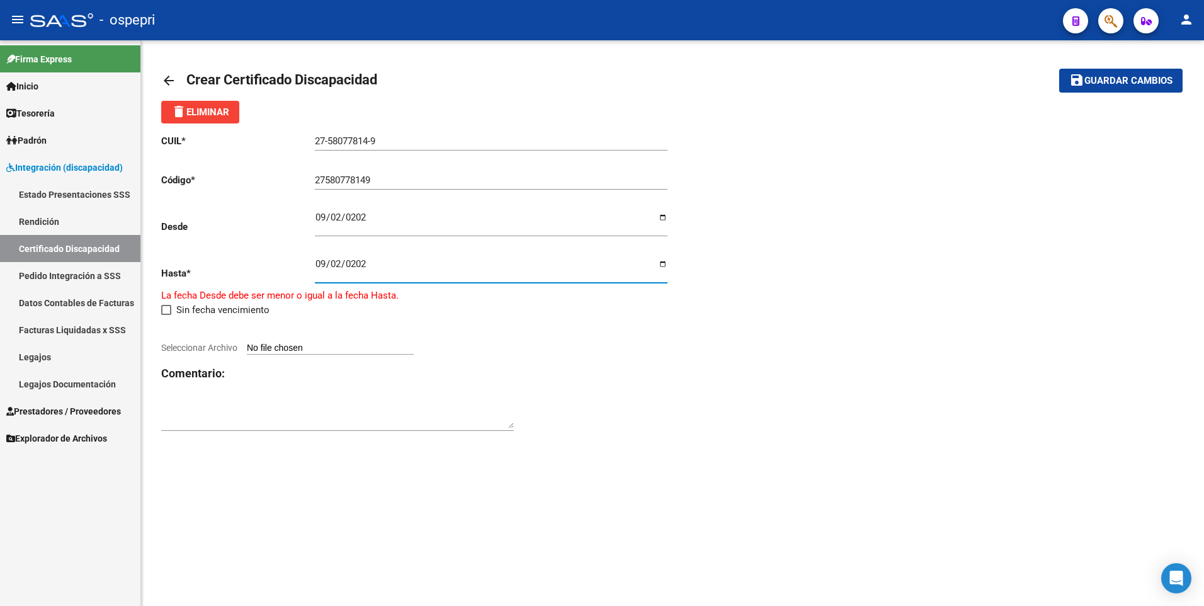
type input "[DATE]"
click at [326, 338] on input "Seleccionar Archivo" at bounding box center [330, 341] width 167 height 12
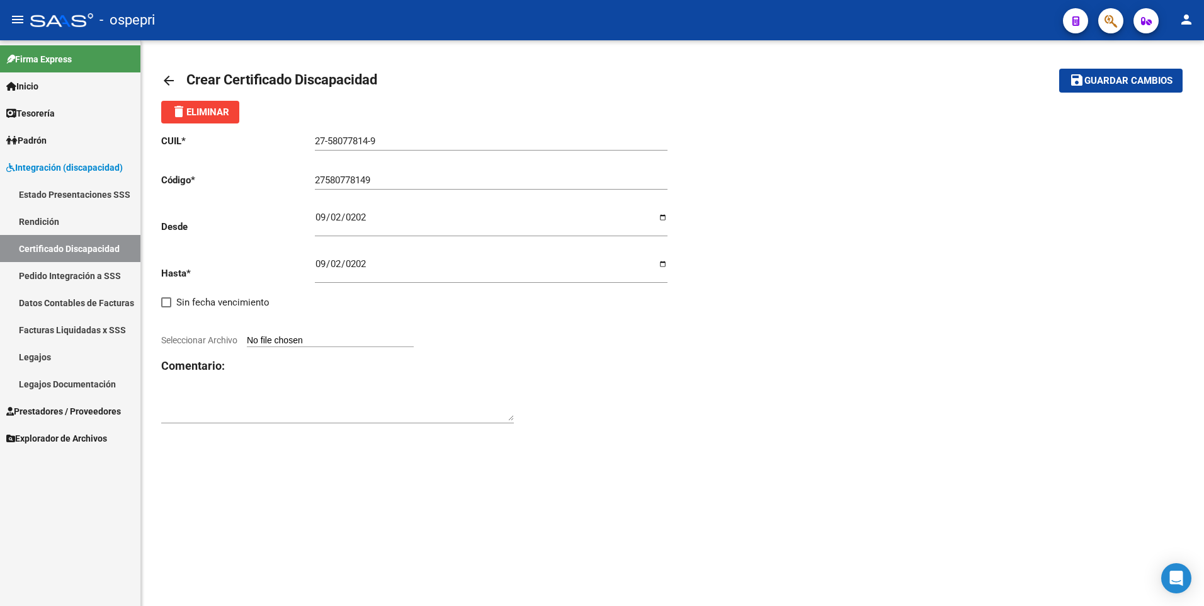
type input "C:\fakepath\prroroga.PNG"
click at [1107, 74] on button "save Guardar cambios" at bounding box center [1120, 80] width 123 height 23
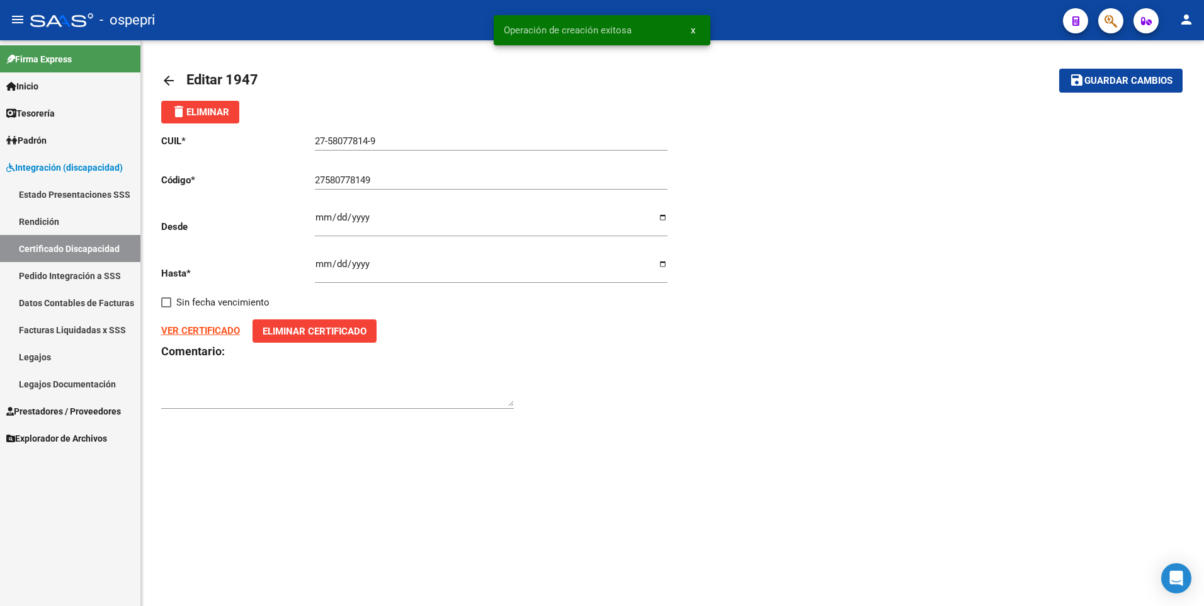
click at [33, 352] on link "Legajos" at bounding box center [70, 356] width 140 height 27
